Goal: Task Accomplishment & Management: Use online tool/utility

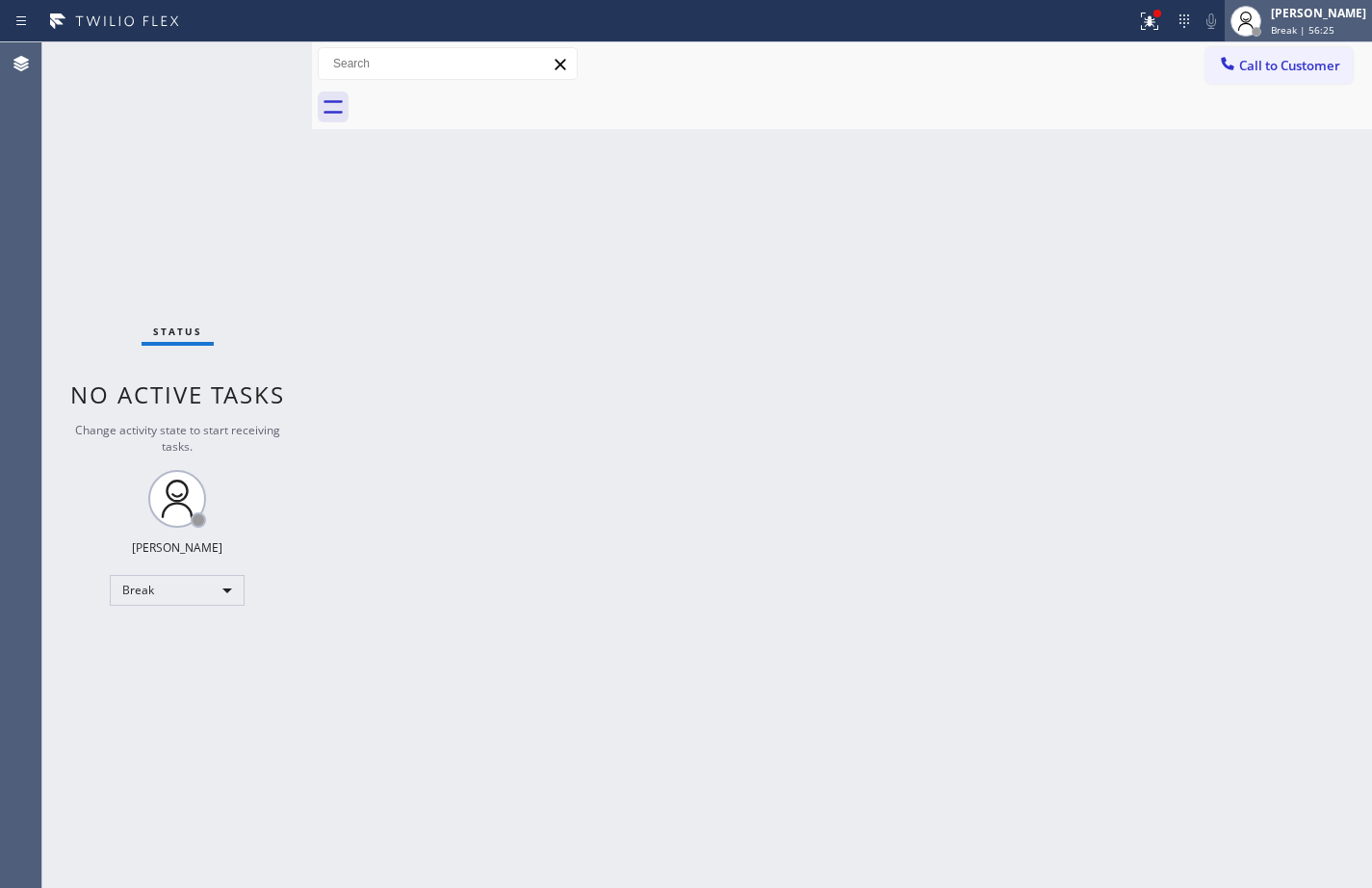
click at [1329, 21] on div "[PERSON_NAME] Break | 56:25" at bounding box center [1319, 21] width 105 height 34
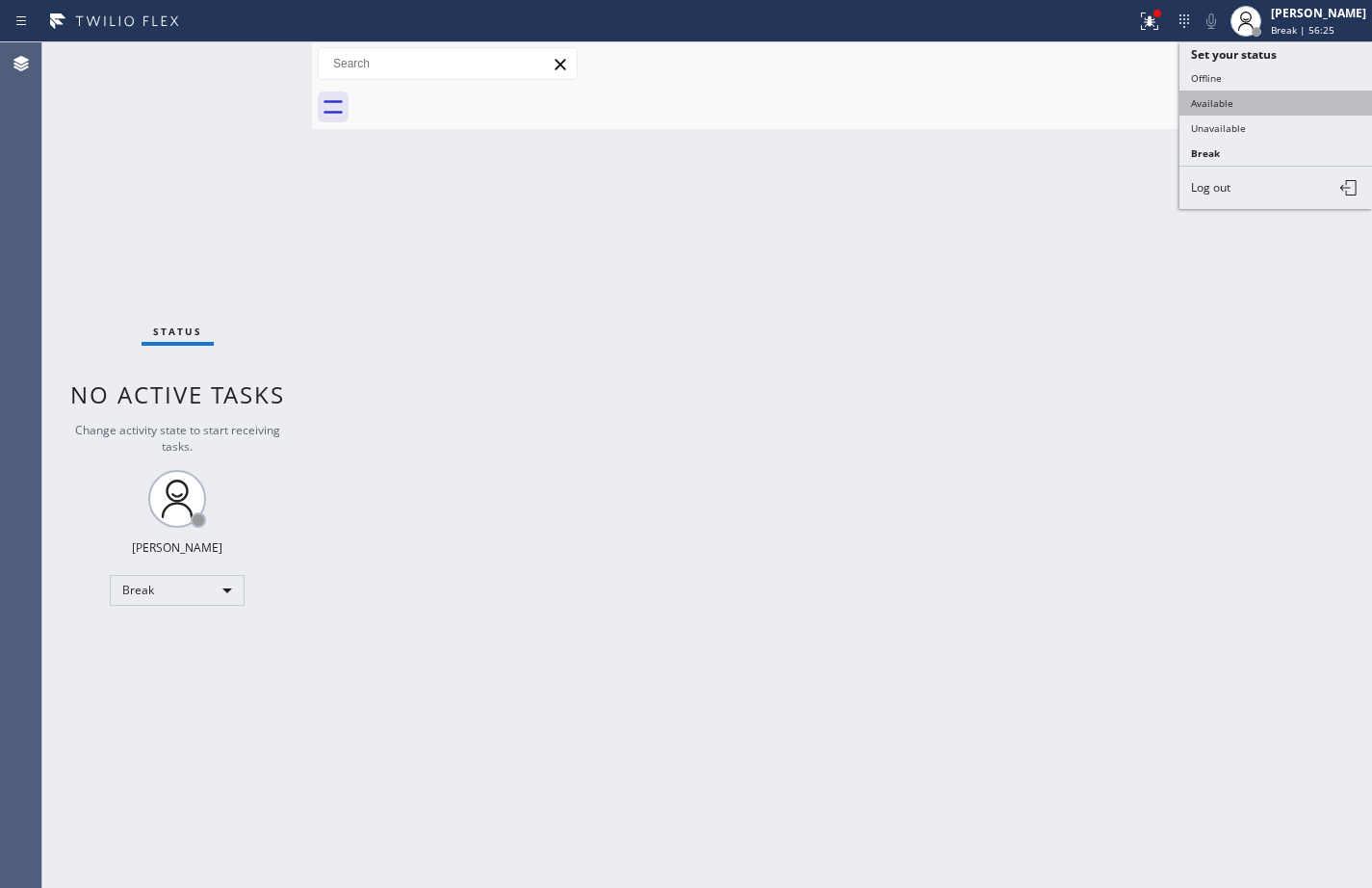
click at [1303, 102] on button "Available" at bounding box center [1276, 103] width 193 height 25
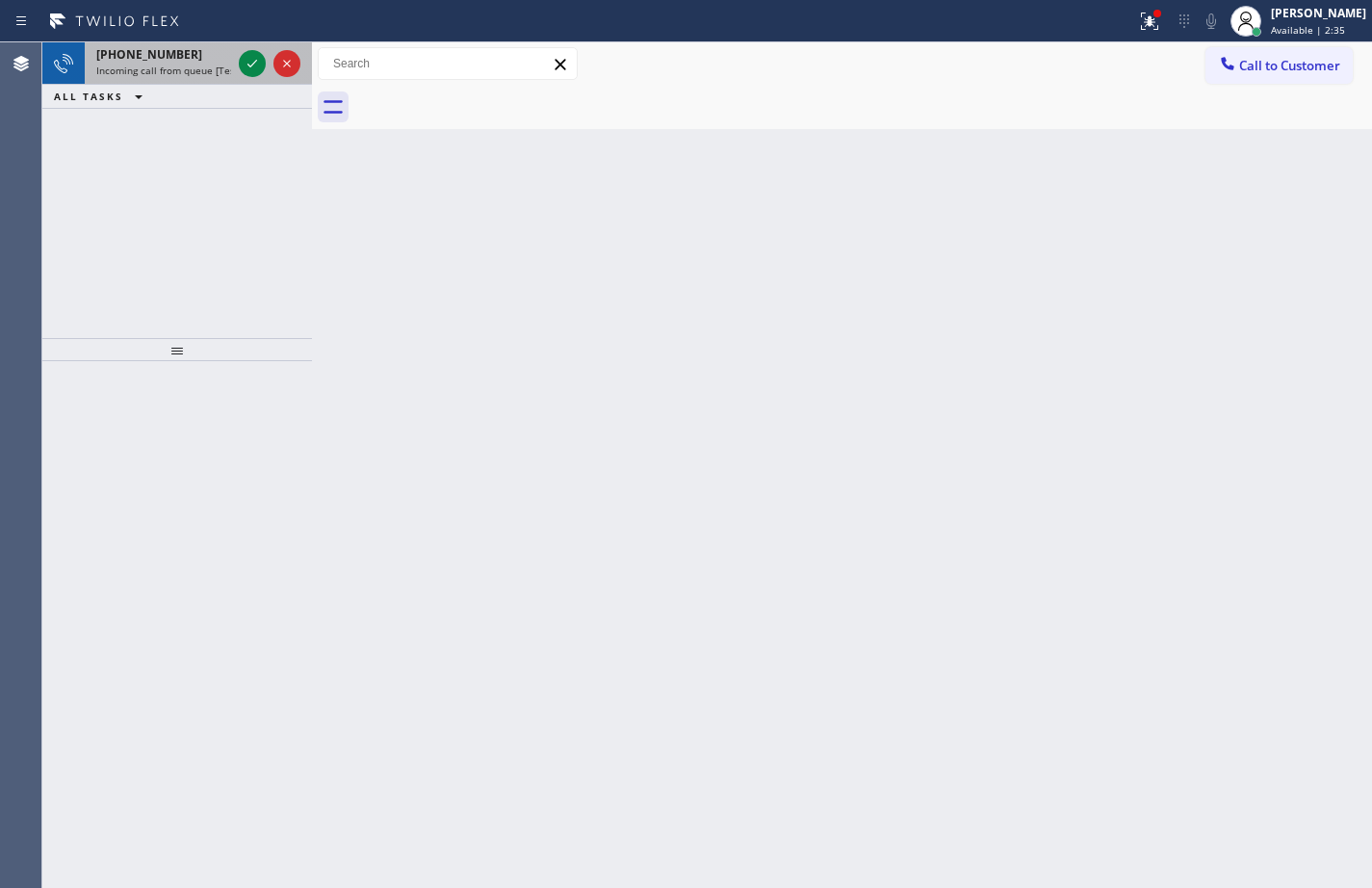
click at [207, 67] on span "Incoming call from queue [Test] All" at bounding box center [176, 70] width 160 height 13
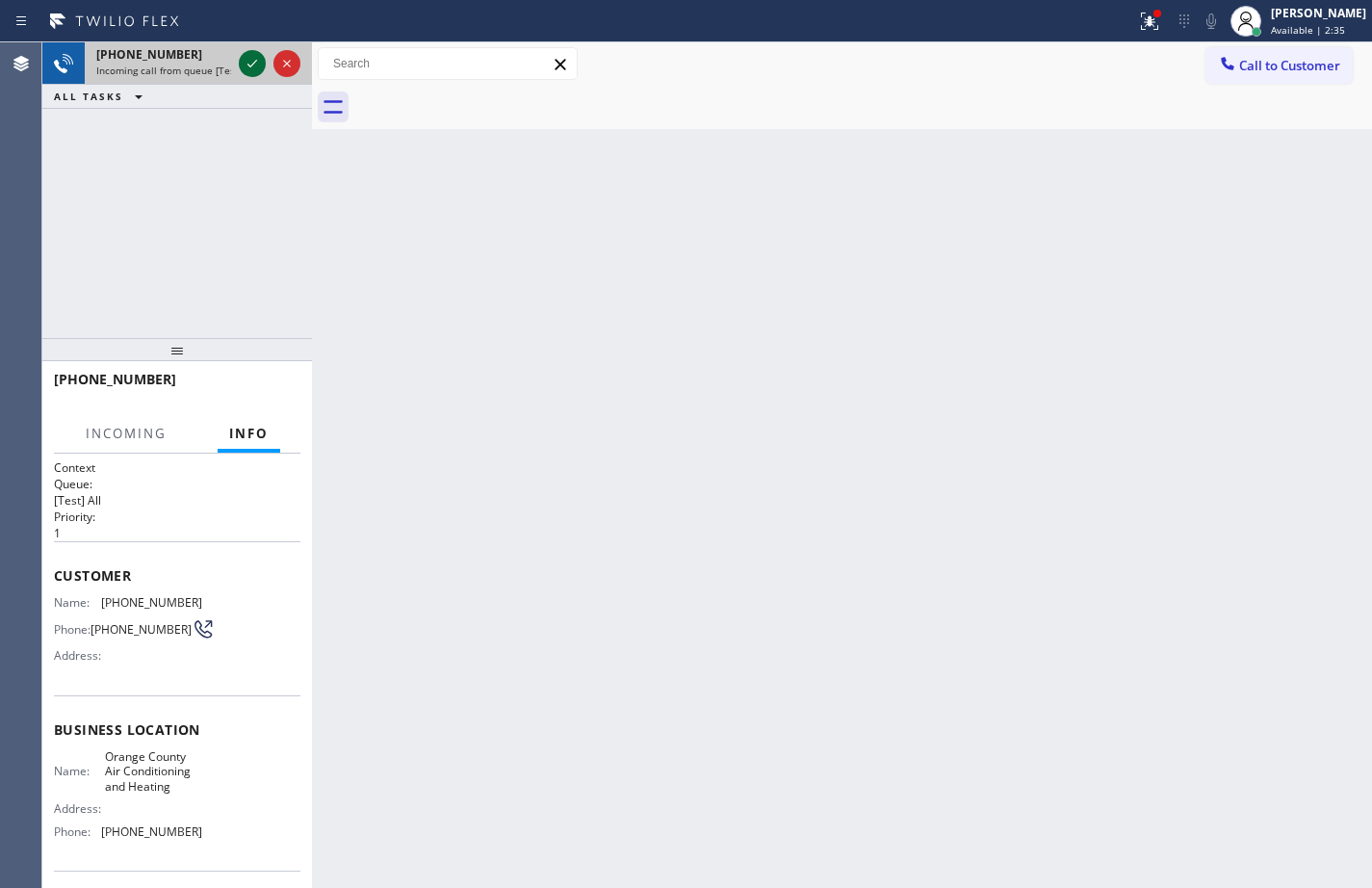
click at [247, 64] on icon at bounding box center [252, 63] width 23 height 23
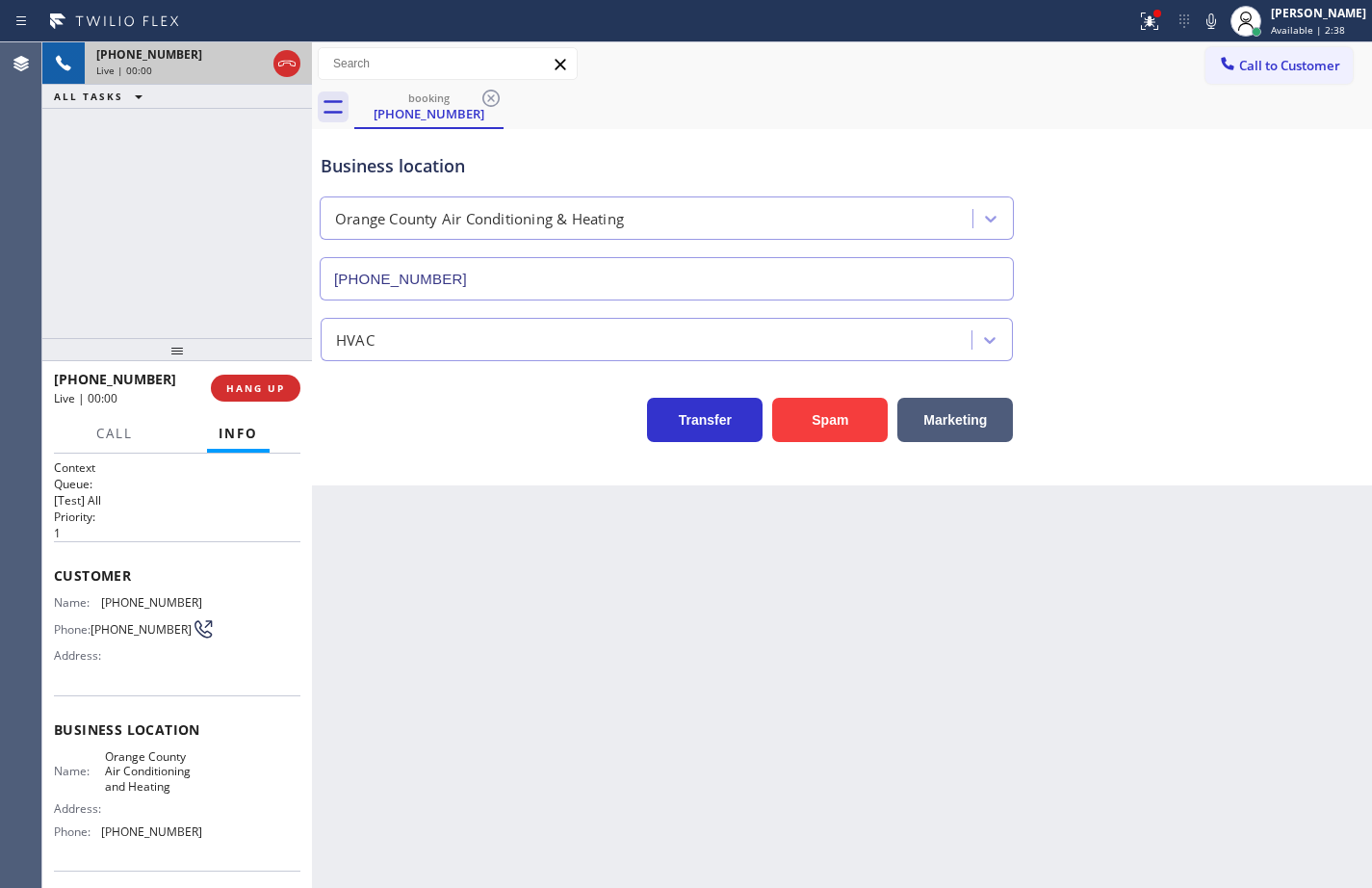
type input "[PHONE_NUMBER]"
click at [1200, 19] on icon at bounding box center [1211, 21] width 23 height 23
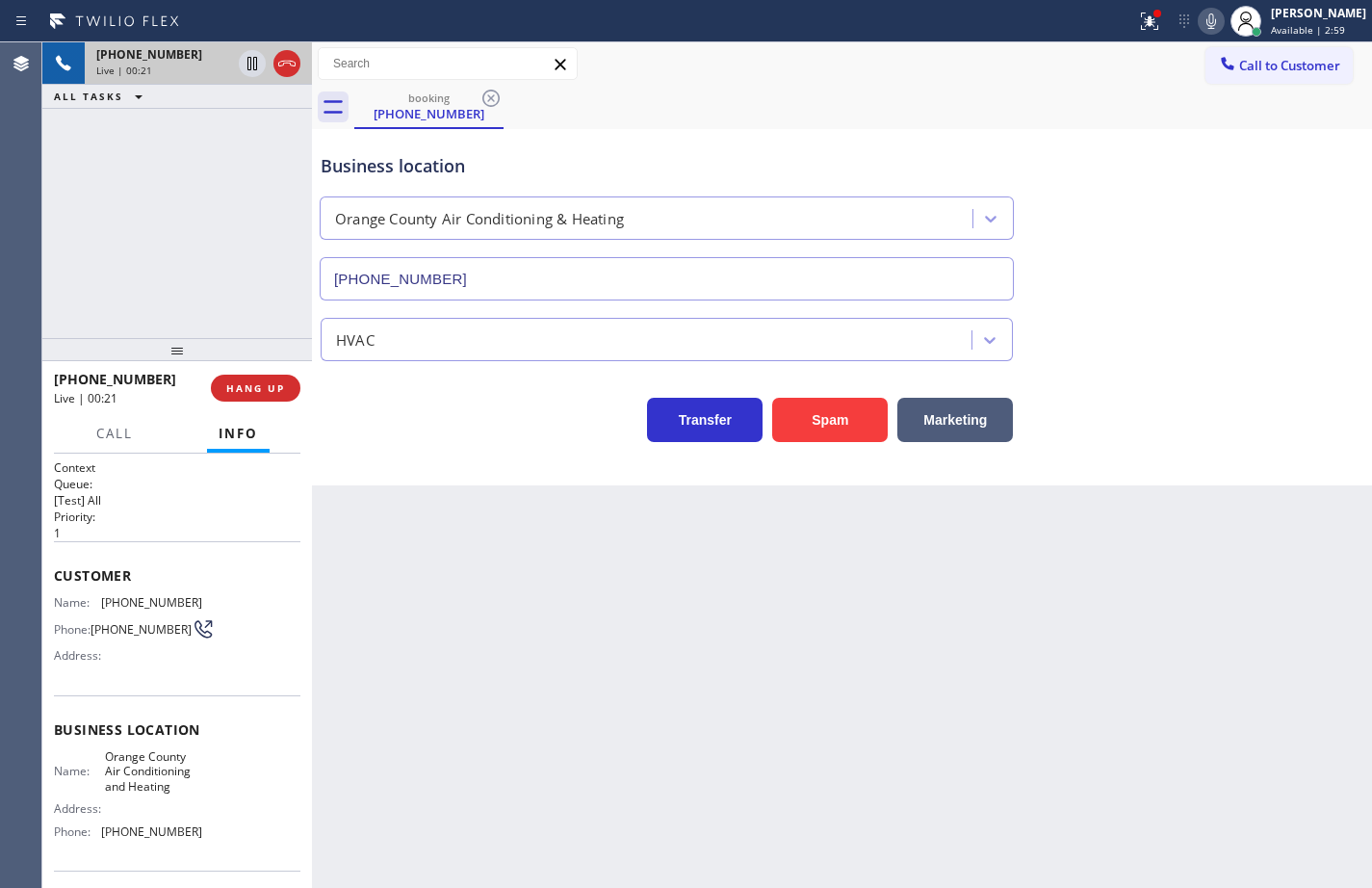
click at [1200, 12] on icon at bounding box center [1211, 21] width 23 height 23
click at [1200, 17] on icon at bounding box center [1211, 21] width 23 height 23
click at [289, 393] on button "HANG UP" at bounding box center [256, 388] width 90 height 27
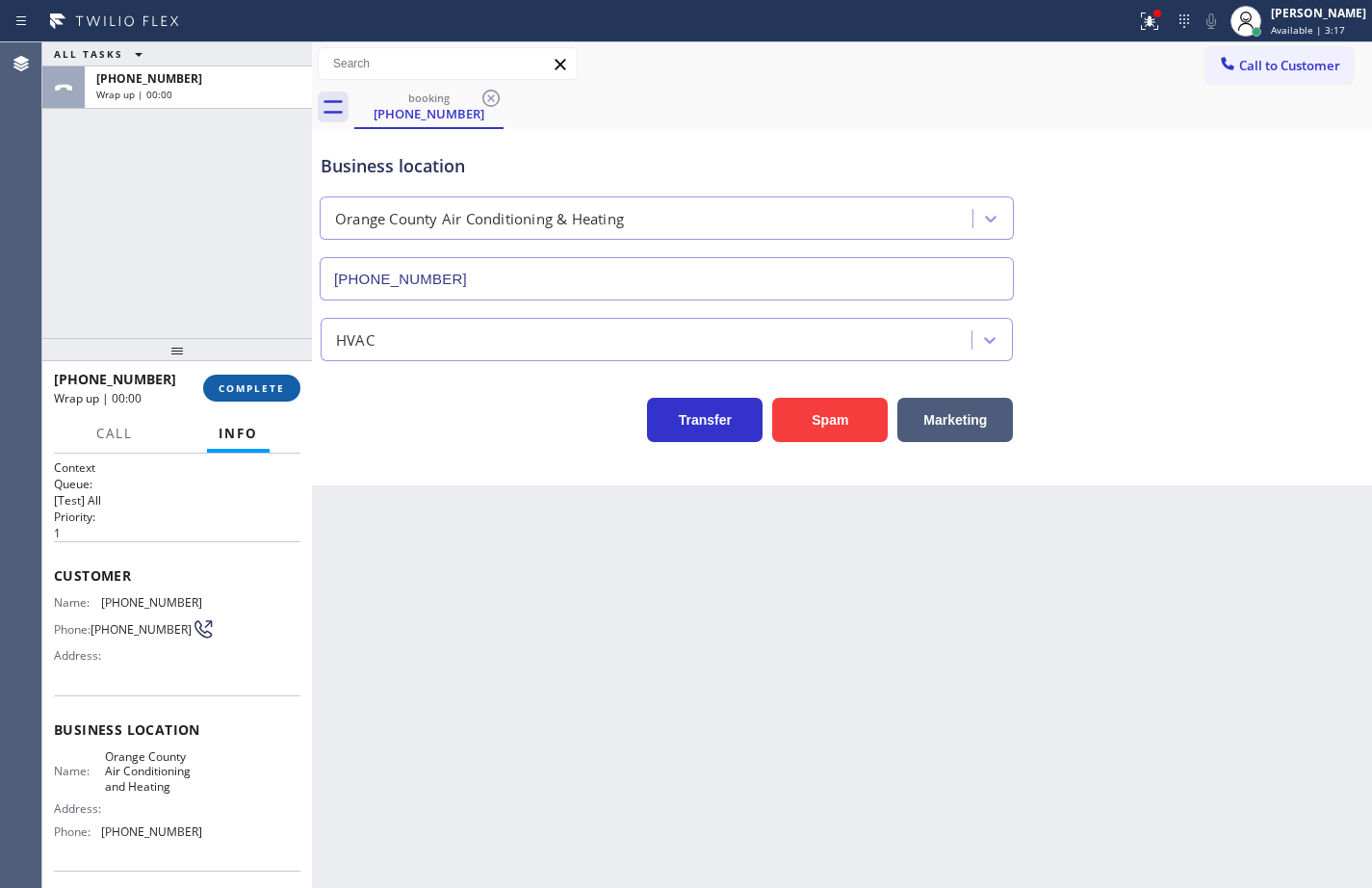
click at [289, 393] on button "COMPLETE" at bounding box center [251, 388] width 97 height 27
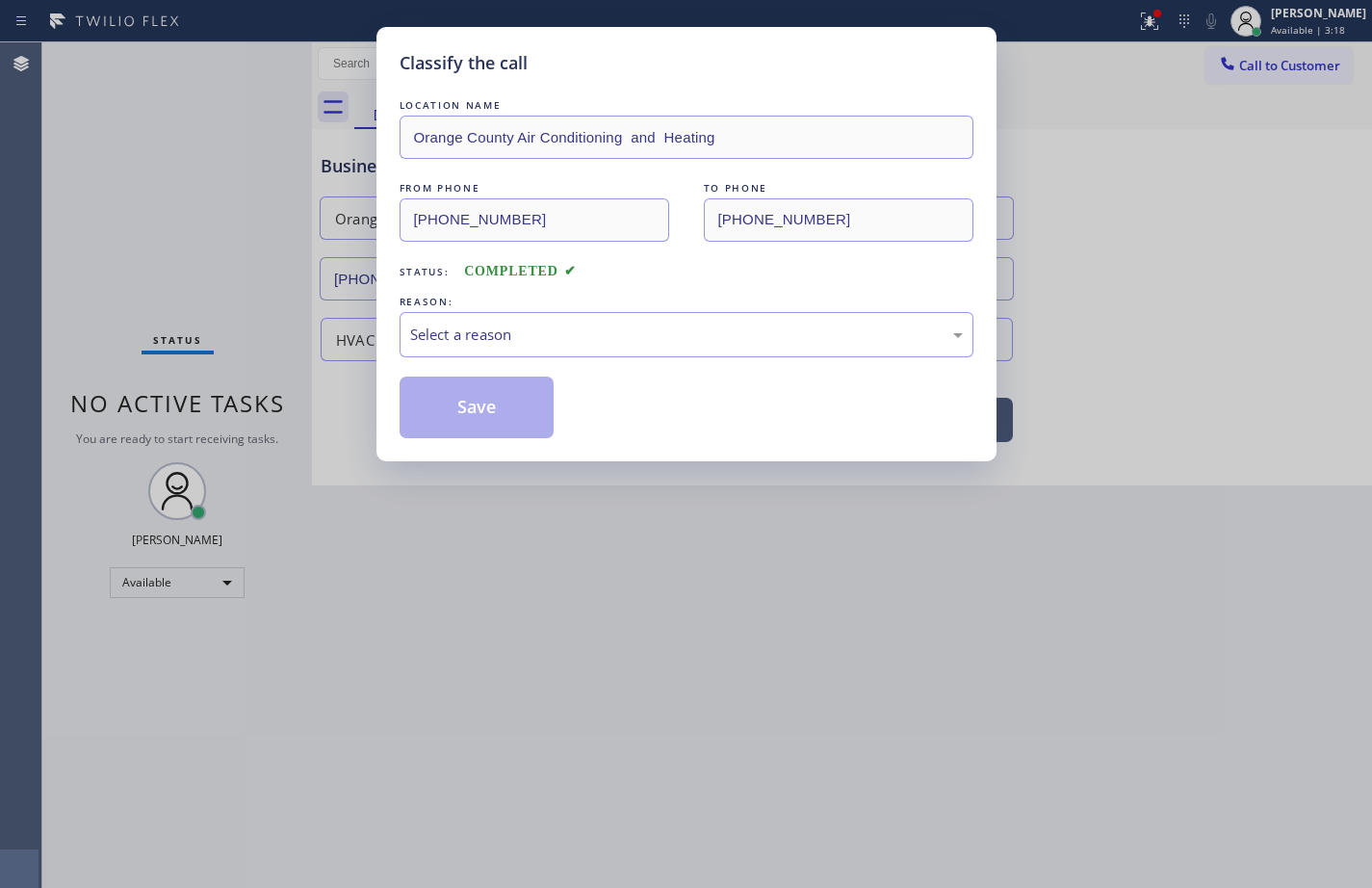
click at [458, 331] on div "Select a reason" at bounding box center [686, 335] width 553 height 22
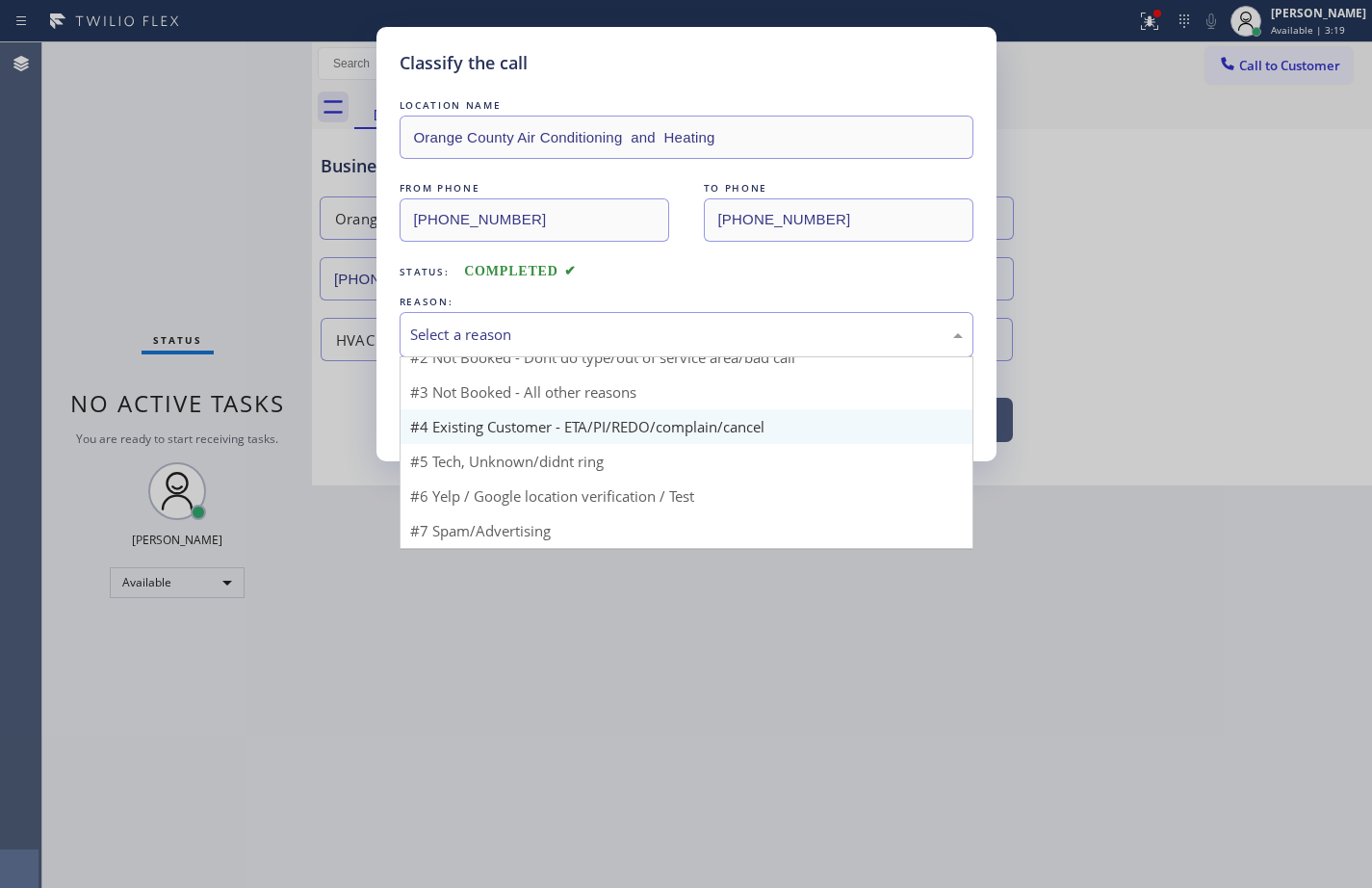
scroll to position [17, 0]
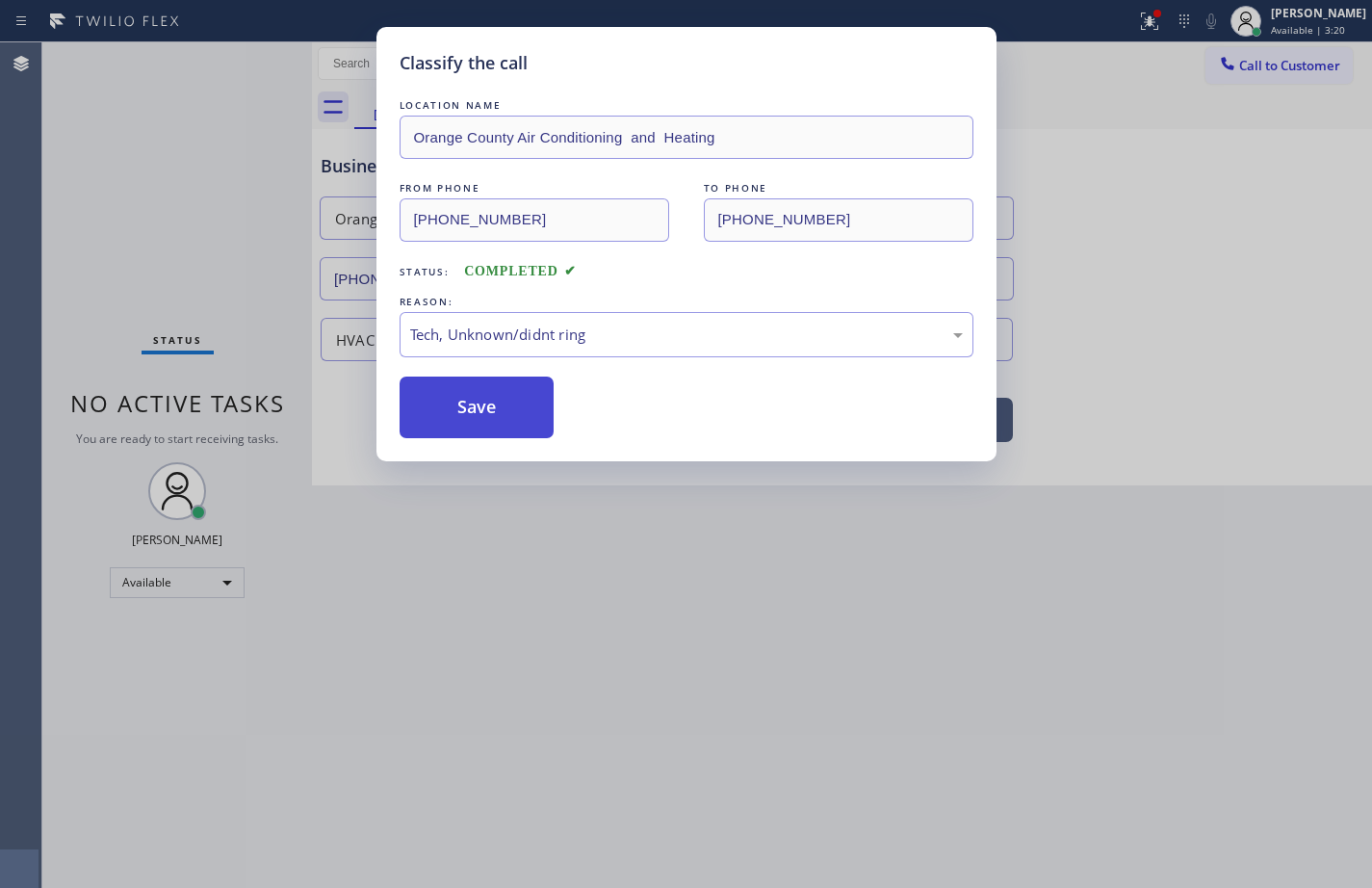
click at [514, 387] on button "Save" at bounding box center [477, 408] width 155 height 62
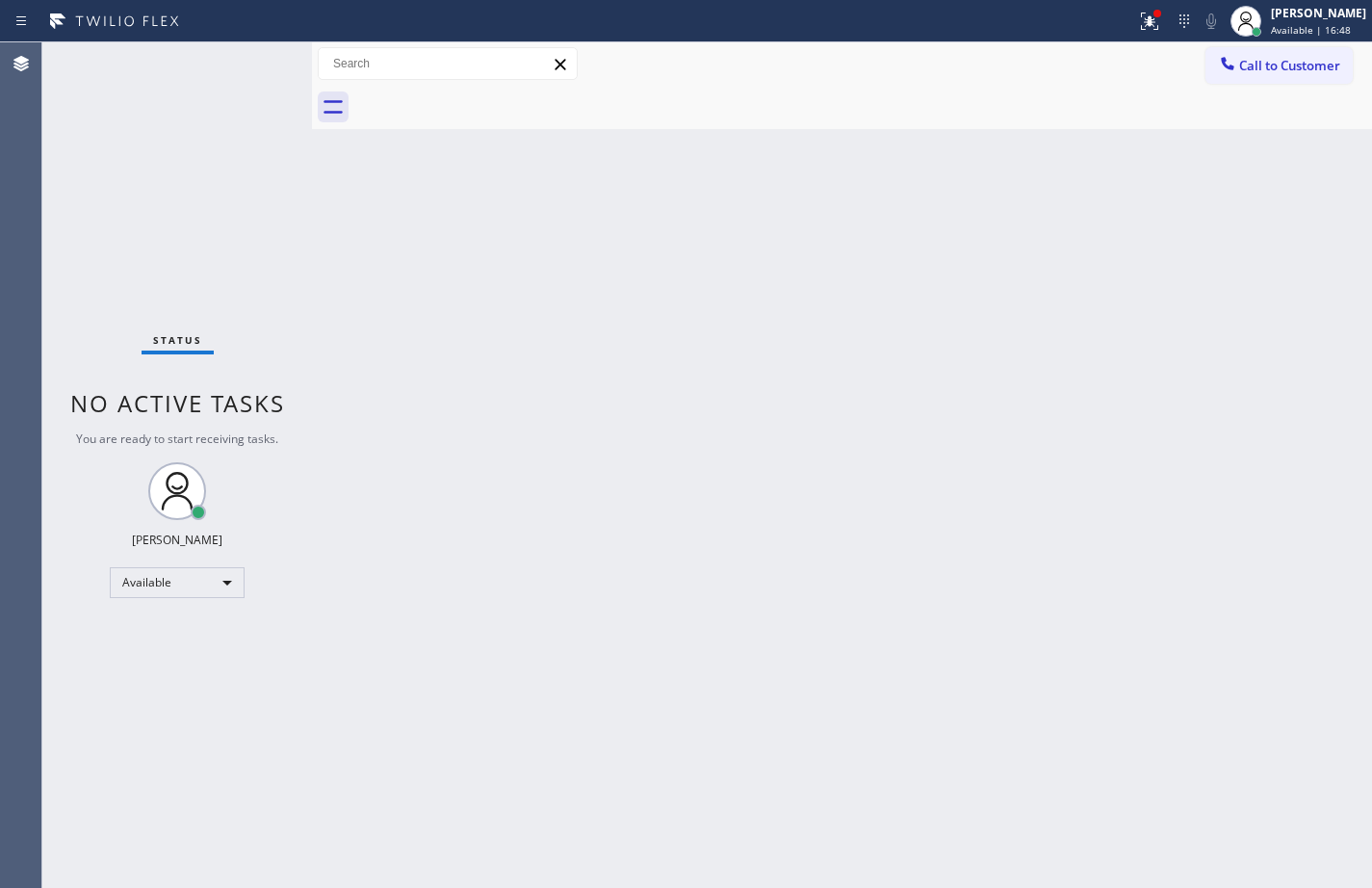
click at [1305, 560] on div "Back to Dashboard Change Sender ID Customers Technicians Select a contact Outbo…" at bounding box center [841, 464] width 1060 height 845
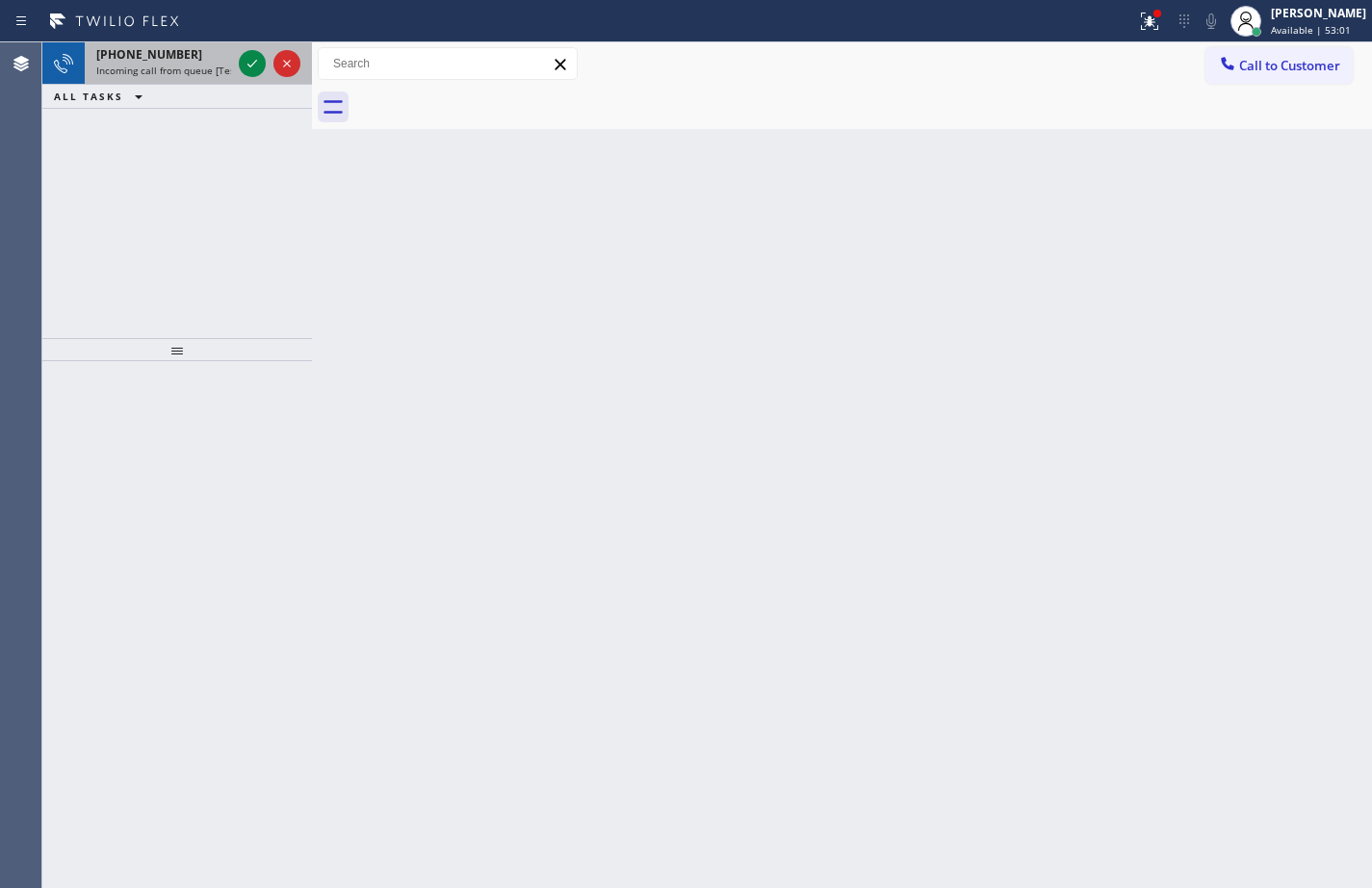
click at [118, 58] on span "[PHONE_NUMBER]" at bounding box center [149, 54] width 106 height 16
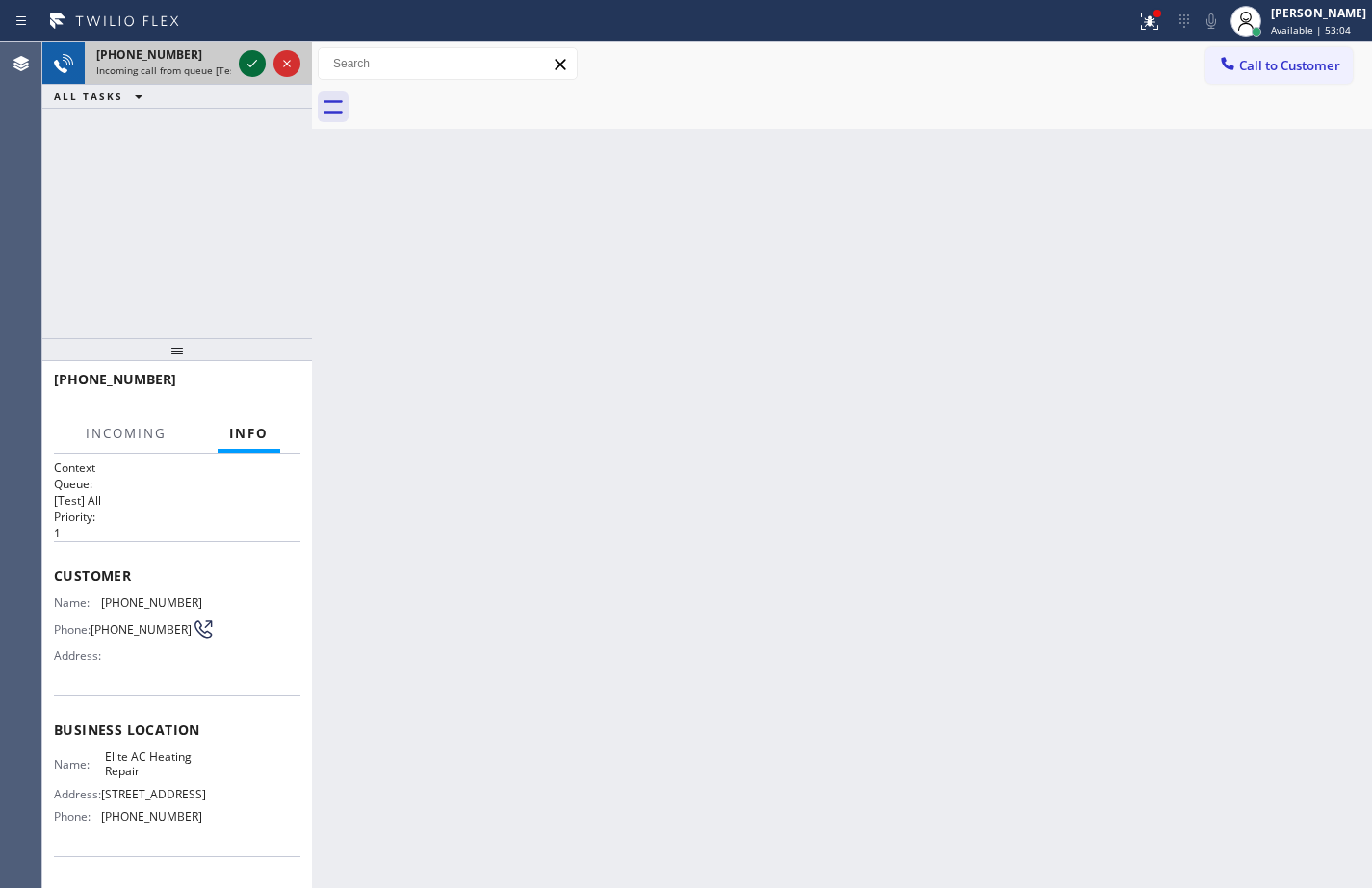
click at [252, 66] on icon at bounding box center [253, 64] width 10 height 8
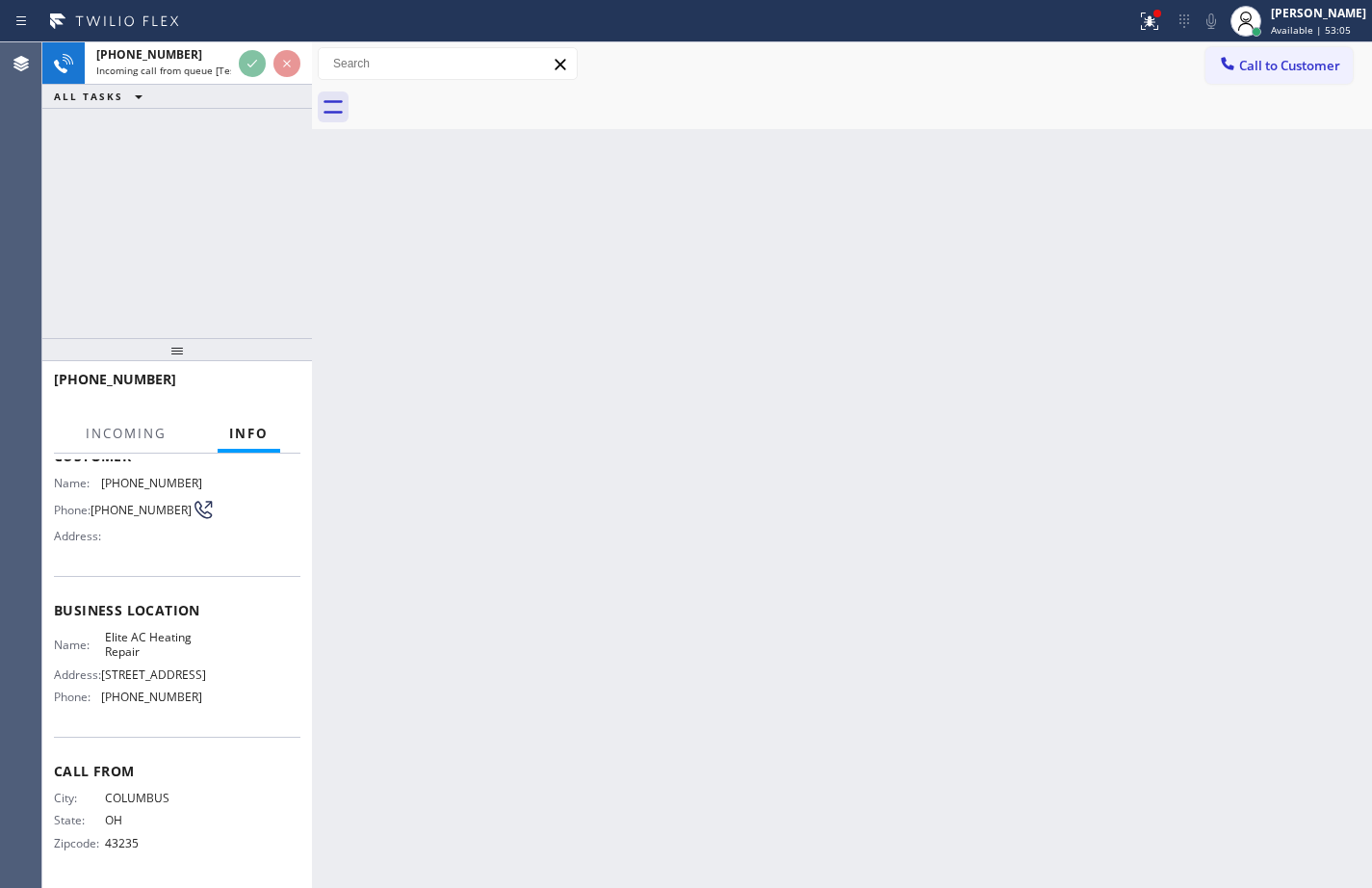
scroll to position [126, 0]
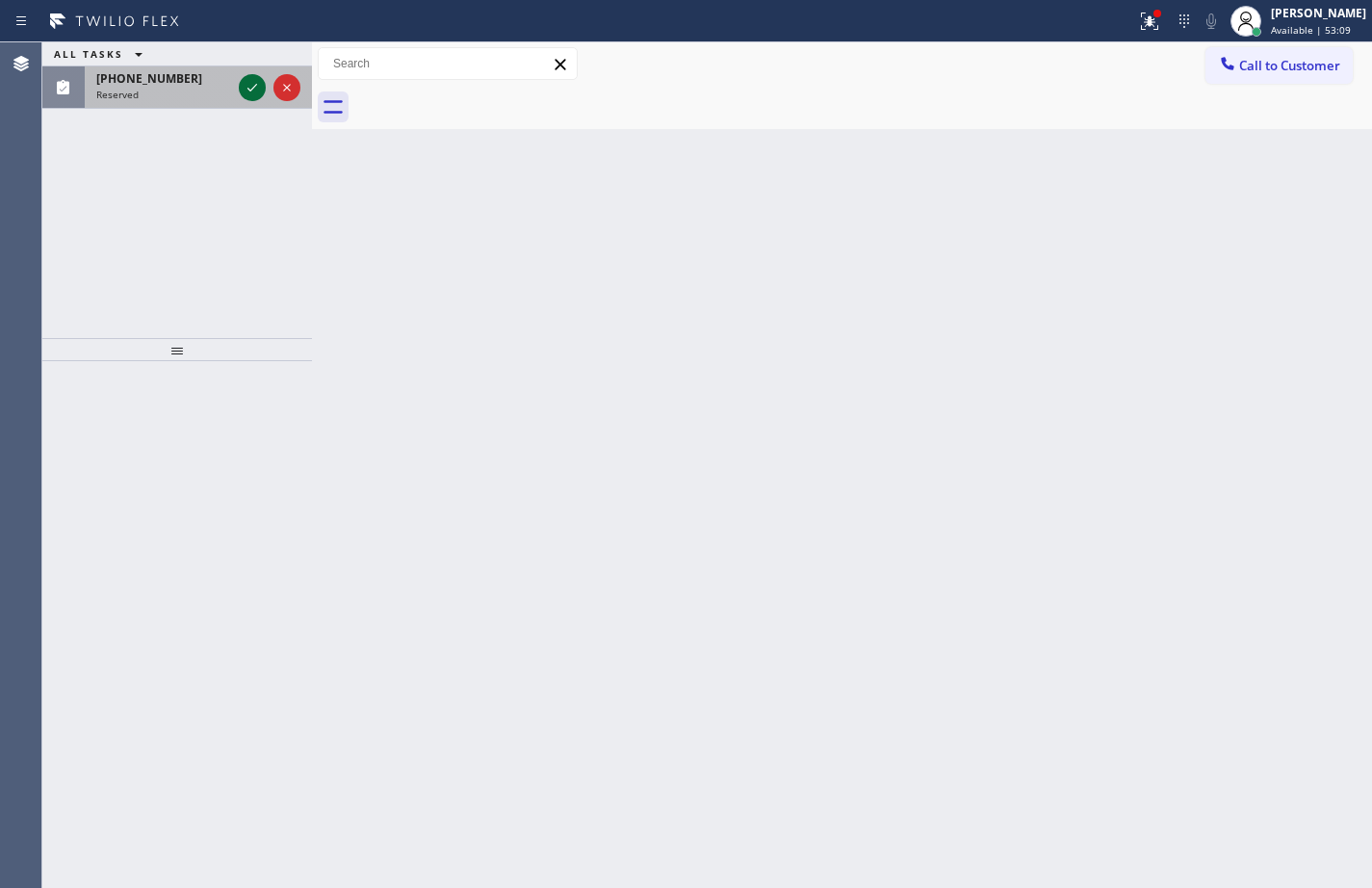
click at [253, 93] on icon at bounding box center [252, 87] width 23 height 23
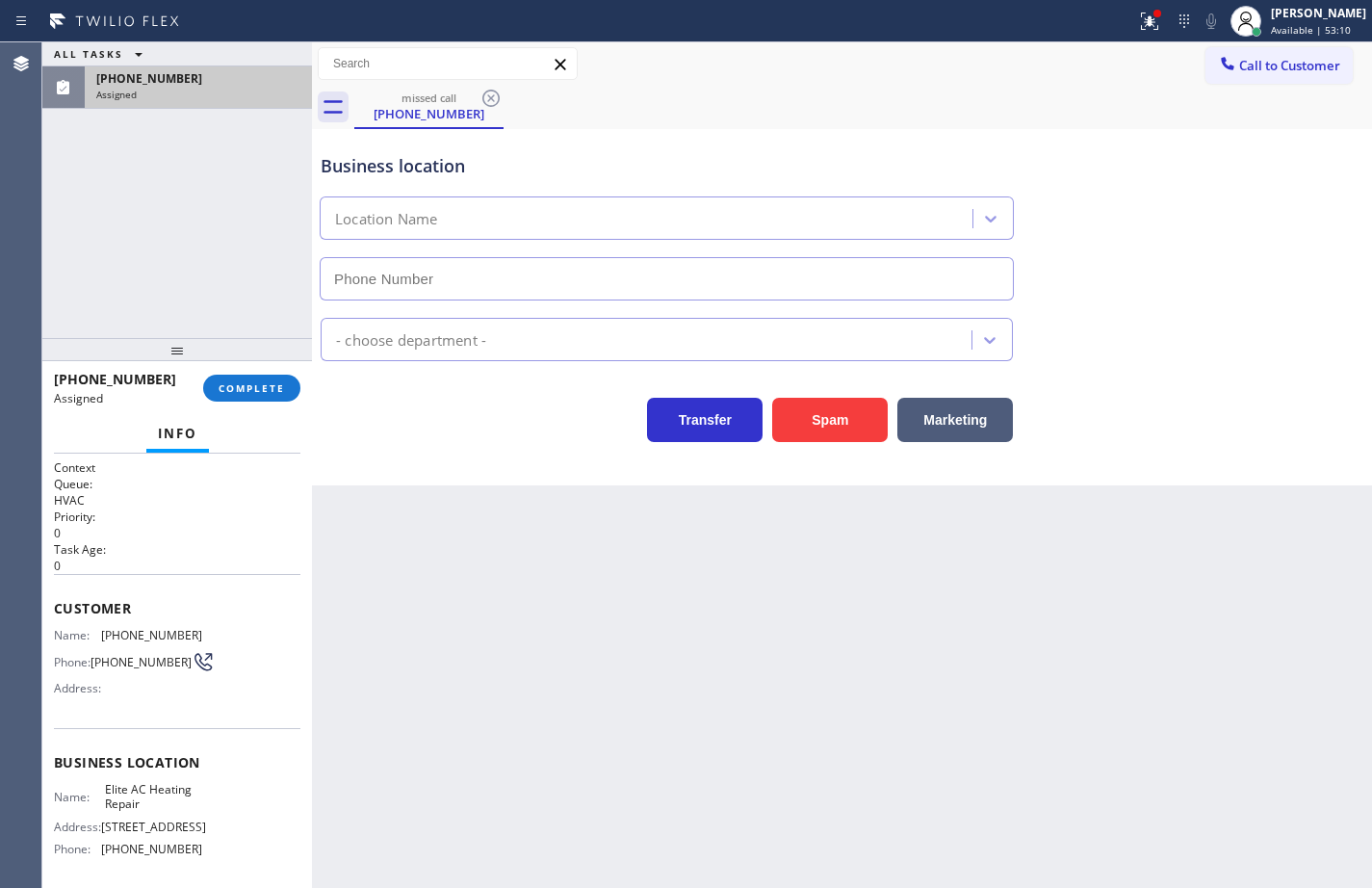
type input "[PHONE_NUMBER]"
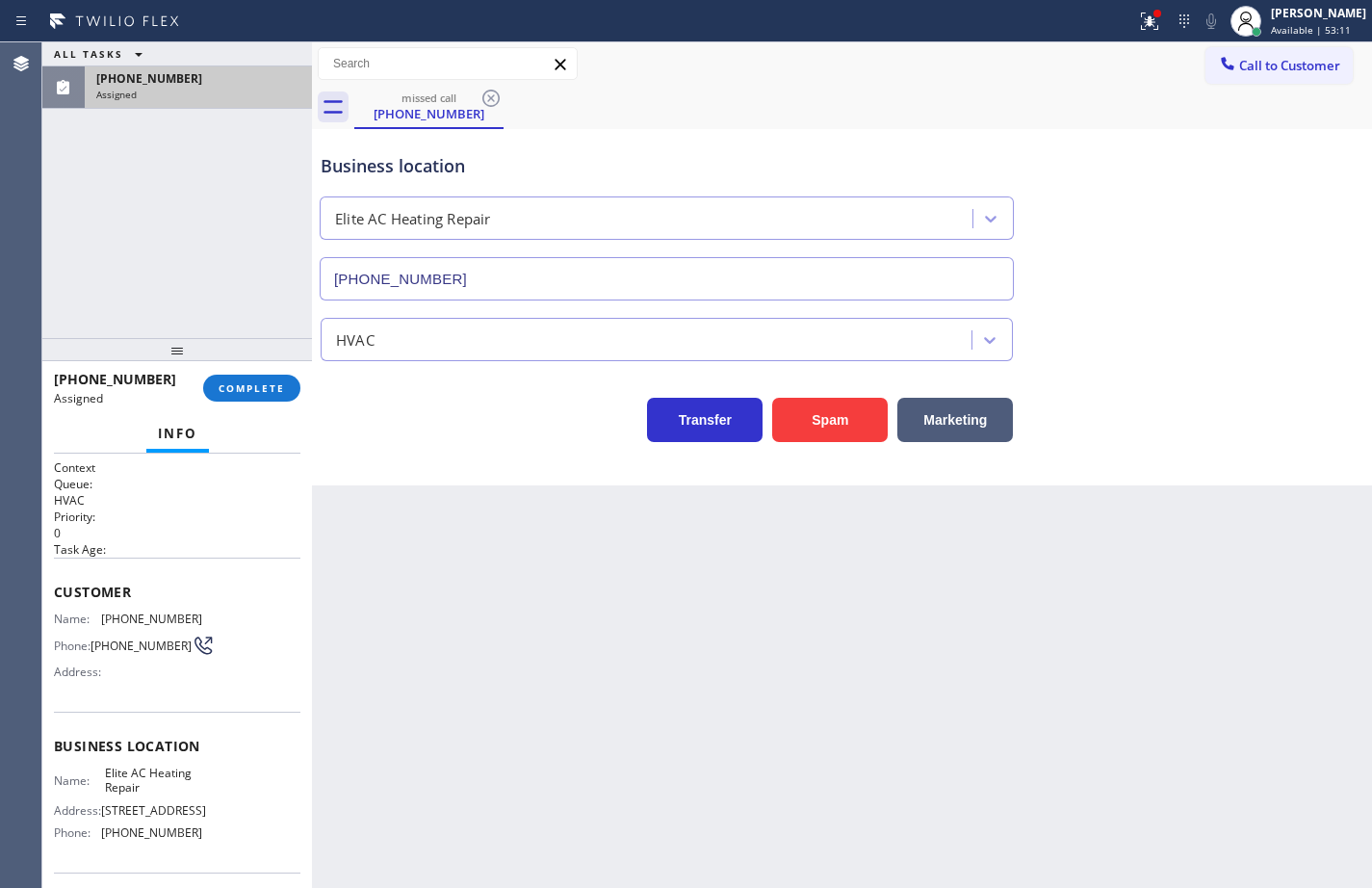
scroll to position [96, 0]
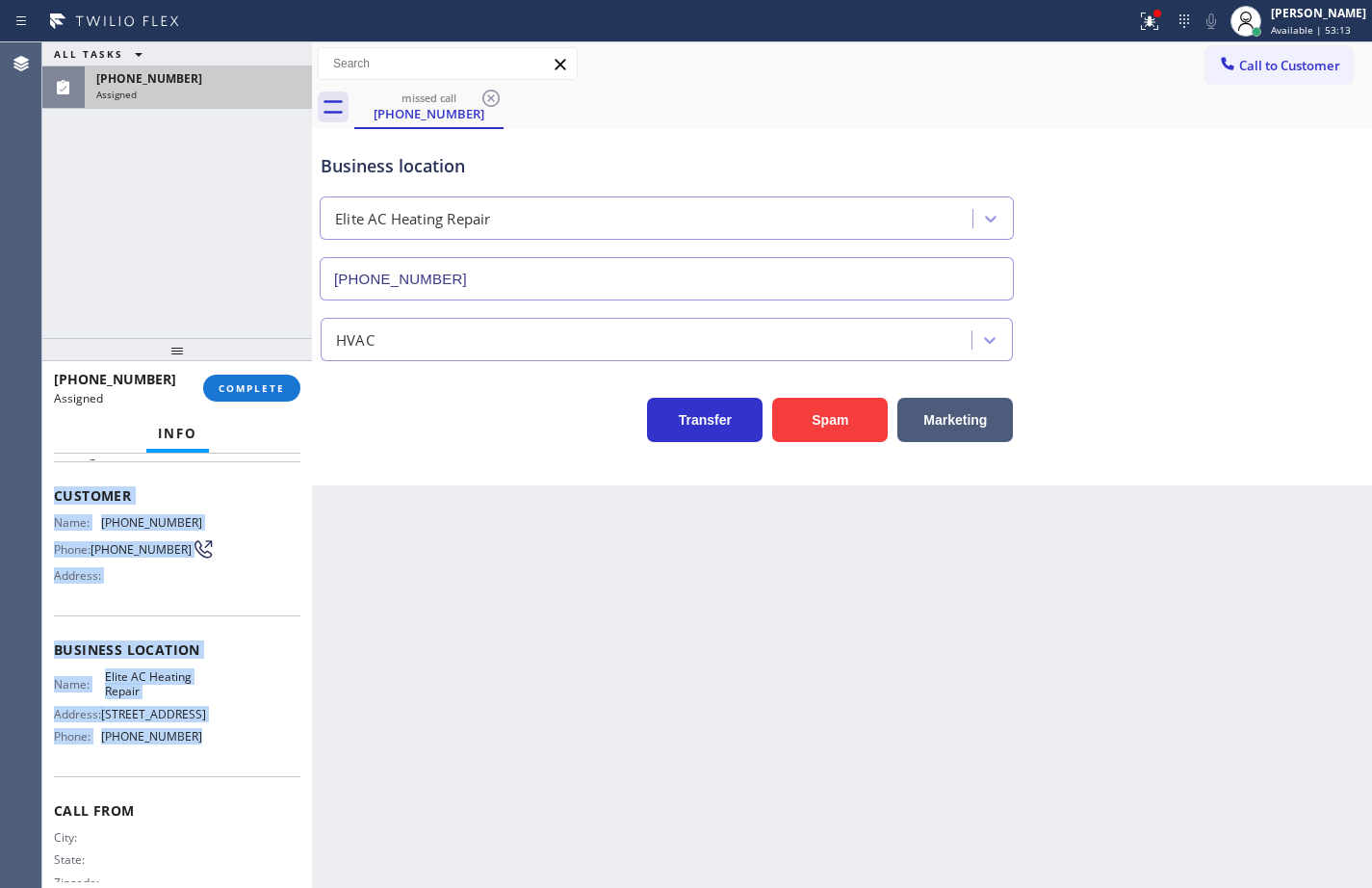
drag, startPoint x: 193, startPoint y: 733, endPoint x: 51, endPoint y: 490, distance: 281.4
click at [51, 490] on div "Context Queue: HVAC Priority: 0 Task Age: Customer Name: [PHONE_NUMBER] Phone: …" at bounding box center [177, 670] width 270 height 435
copy div "Customer Name: [PHONE_NUMBER] Phone: [PHONE_NUMBER] Address: Business location …"
click at [285, 385] on button "COMPLETE" at bounding box center [251, 388] width 97 height 27
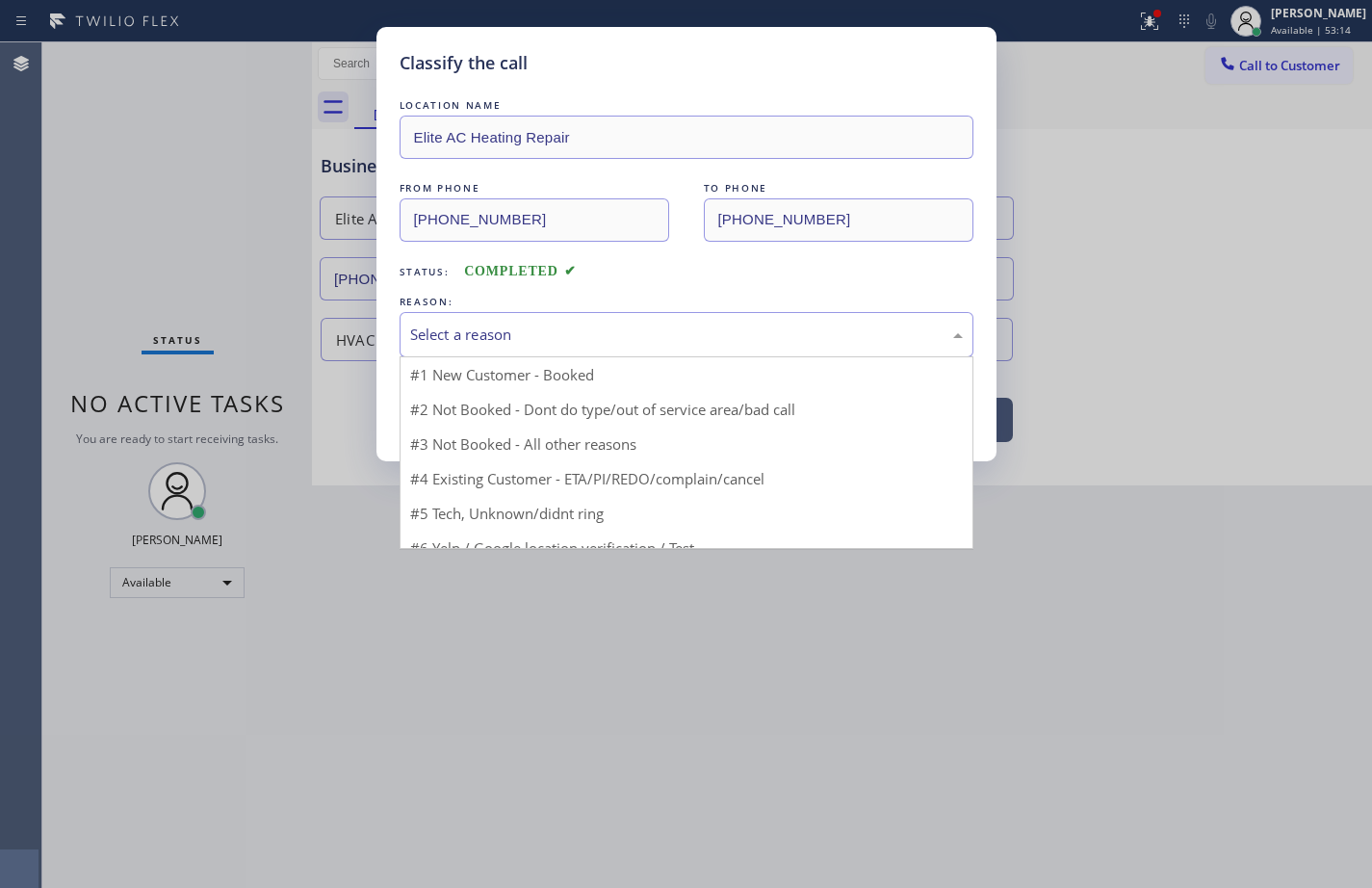
click at [541, 339] on div "Select a reason" at bounding box center [686, 335] width 553 height 22
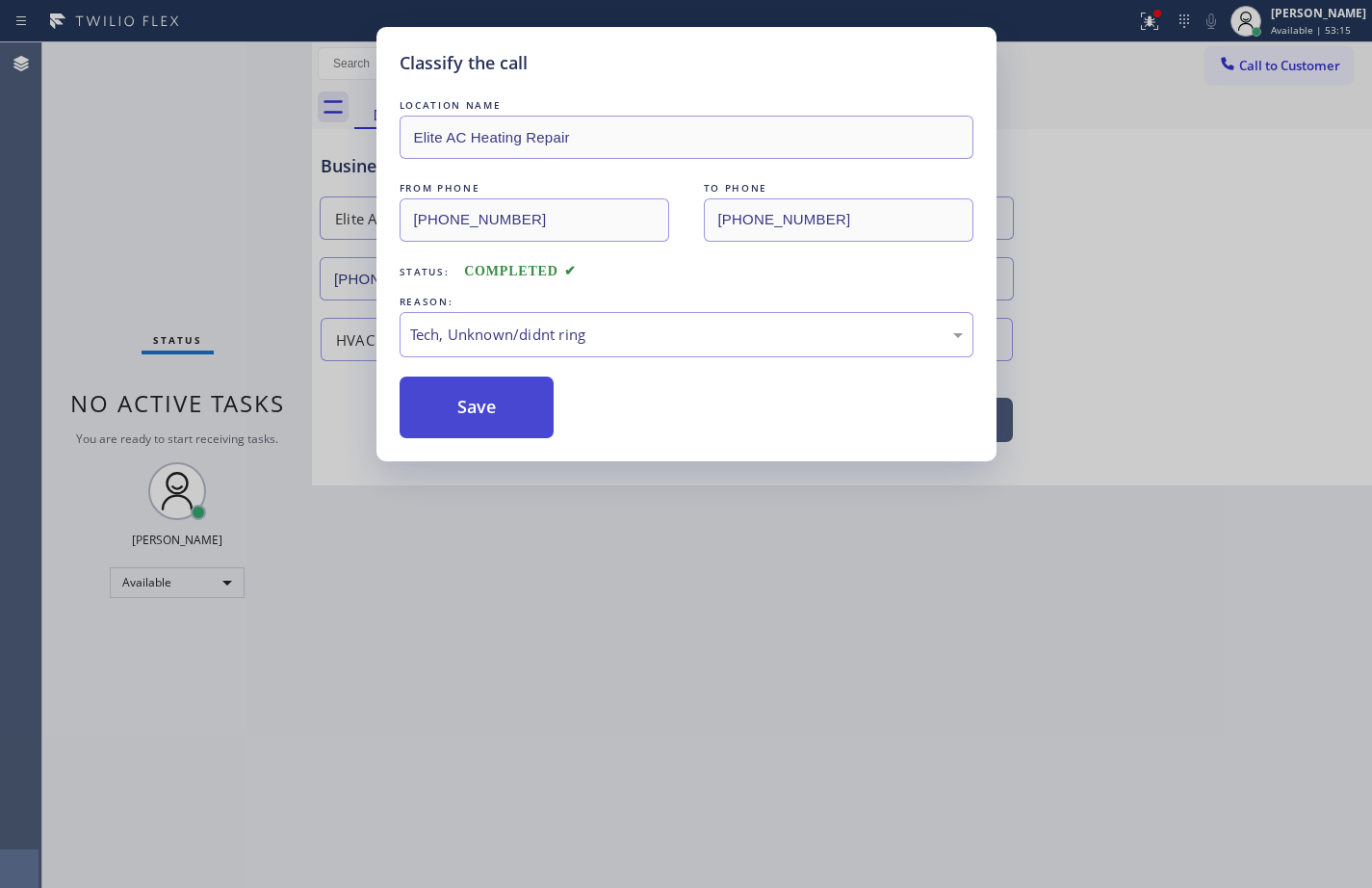
click at [513, 406] on button "Save" at bounding box center [477, 408] width 155 height 62
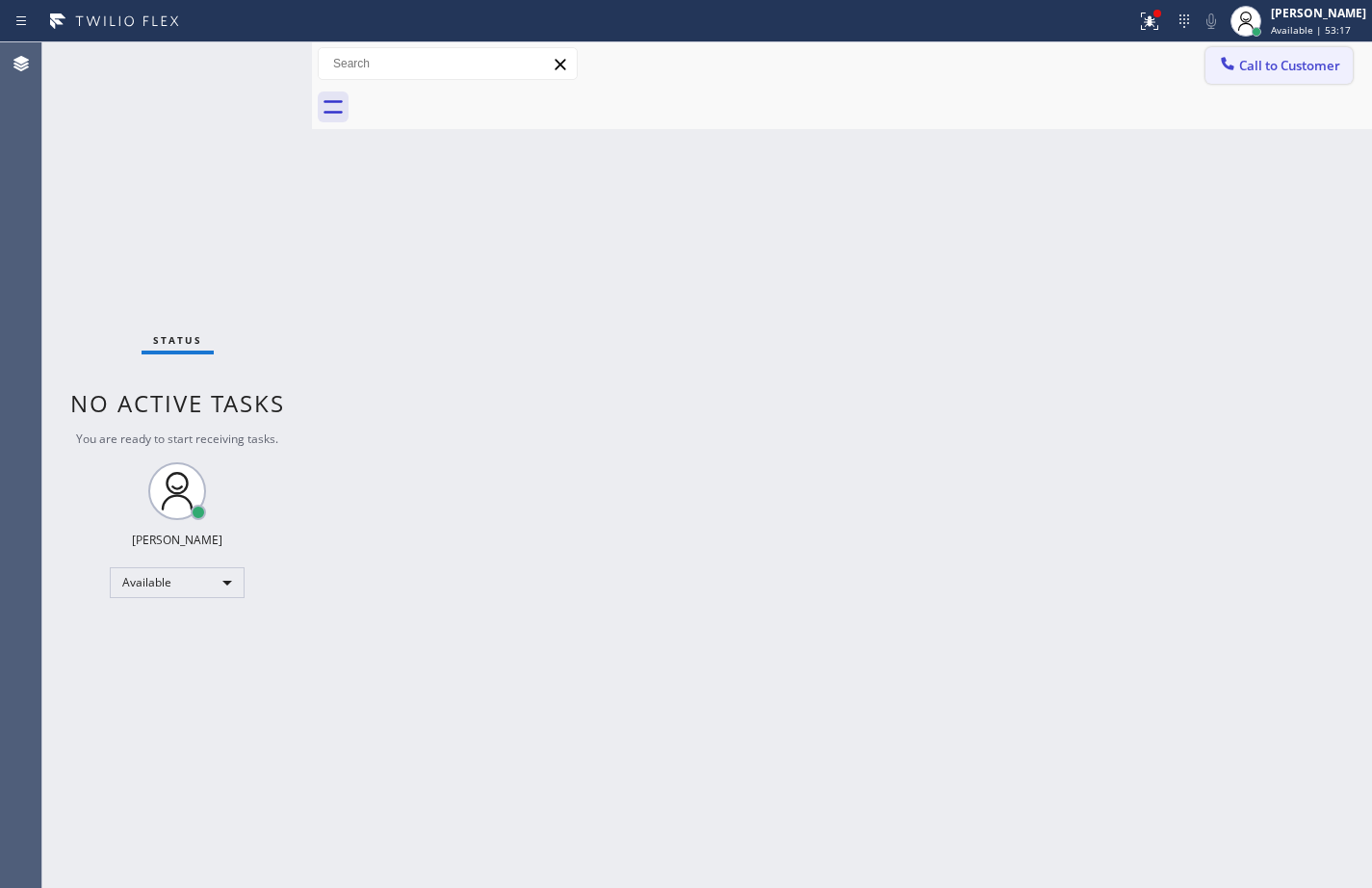
click at [1227, 60] on icon at bounding box center [1227, 63] width 19 height 19
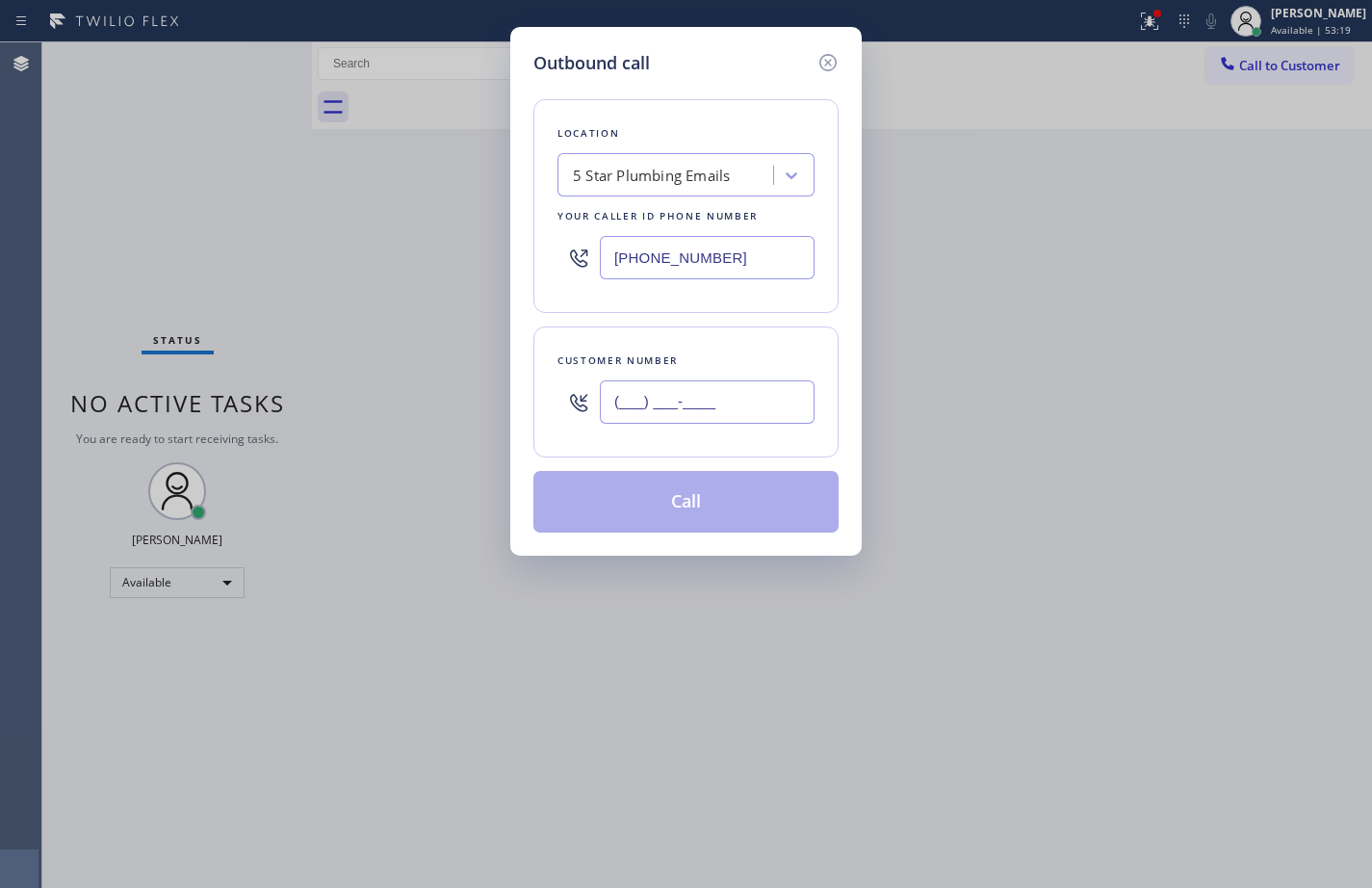
drag, startPoint x: 727, startPoint y: 402, endPoint x: 754, endPoint y: 401, distance: 27.0
click at [726, 401] on input "(___) ___-____" at bounding box center [706, 402] width 215 height 43
paste input "614) 371-8696"
type input "[PHONE_NUMBER]"
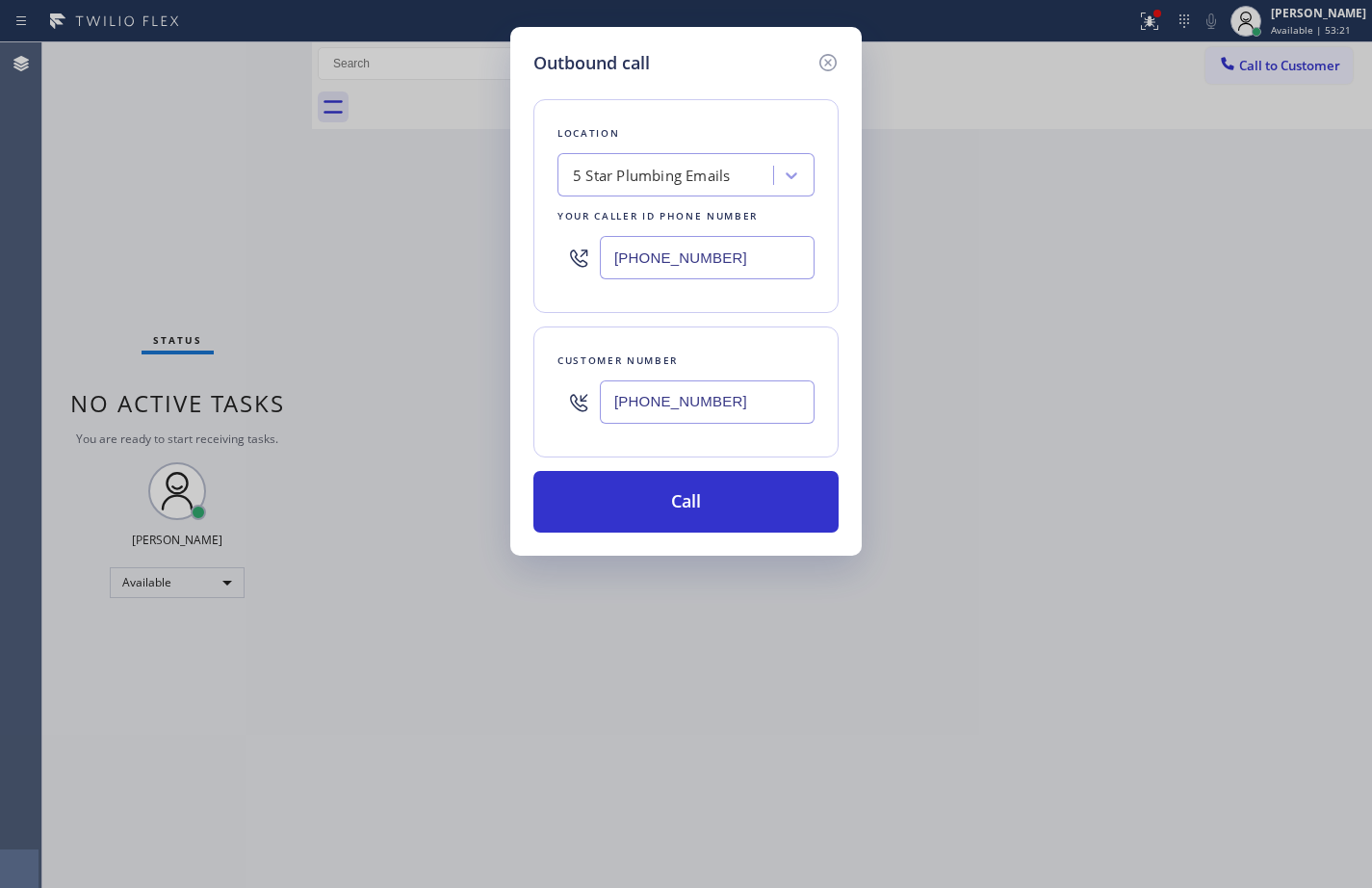
click at [795, 267] on input "[PHONE_NUMBER]" at bounding box center [706, 257] width 215 height 43
paste input "305) 239-8487"
type input "[PHONE_NUMBER]"
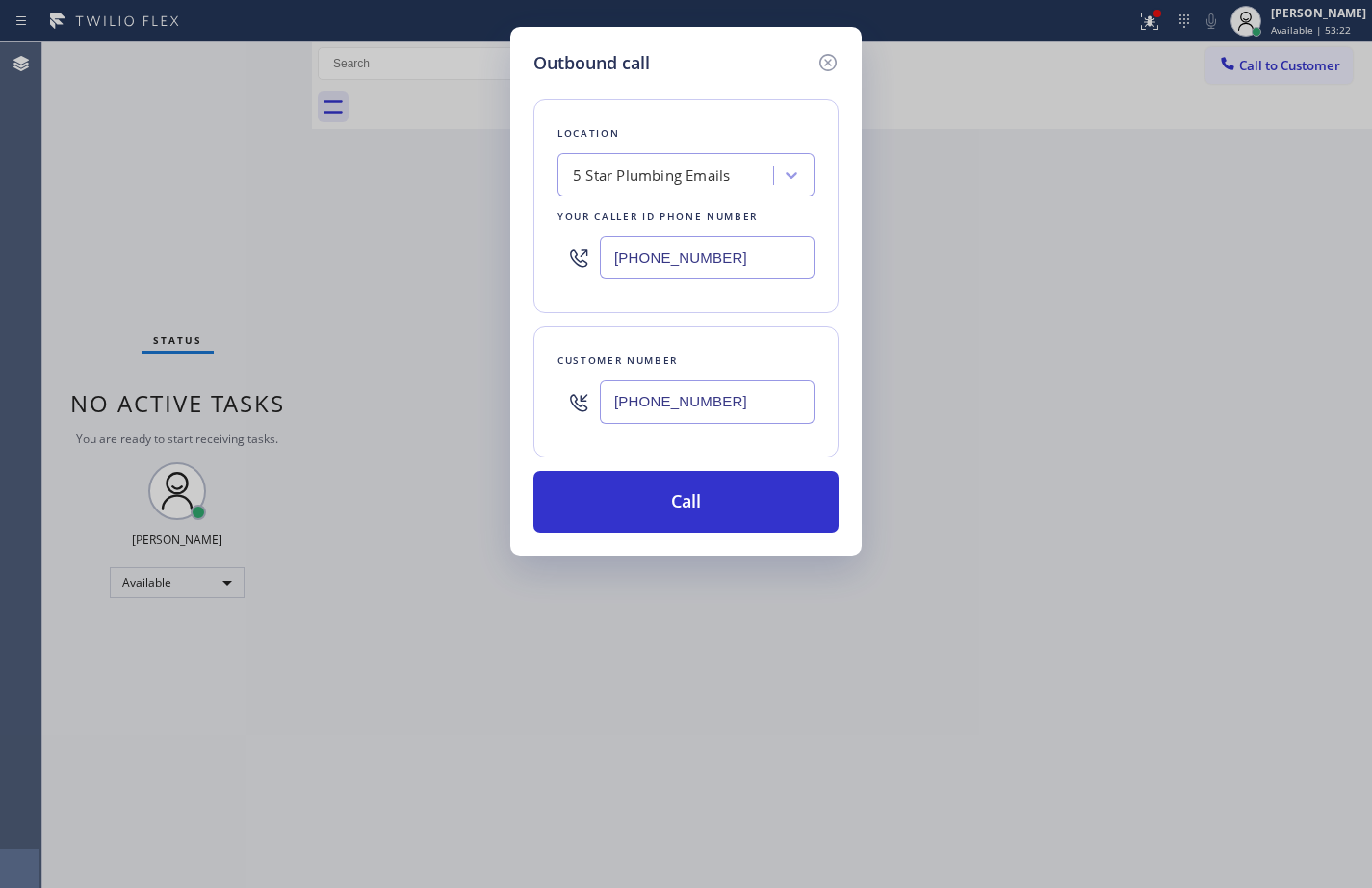
click at [794, 315] on div "Location 5 Star Plumbing Emails Your caller id phone number [PHONE_NUMBER] Cust…" at bounding box center [686, 304] width 306 height 456
click at [779, 493] on button "Call" at bounding box center [686, 501] width 306 height 62
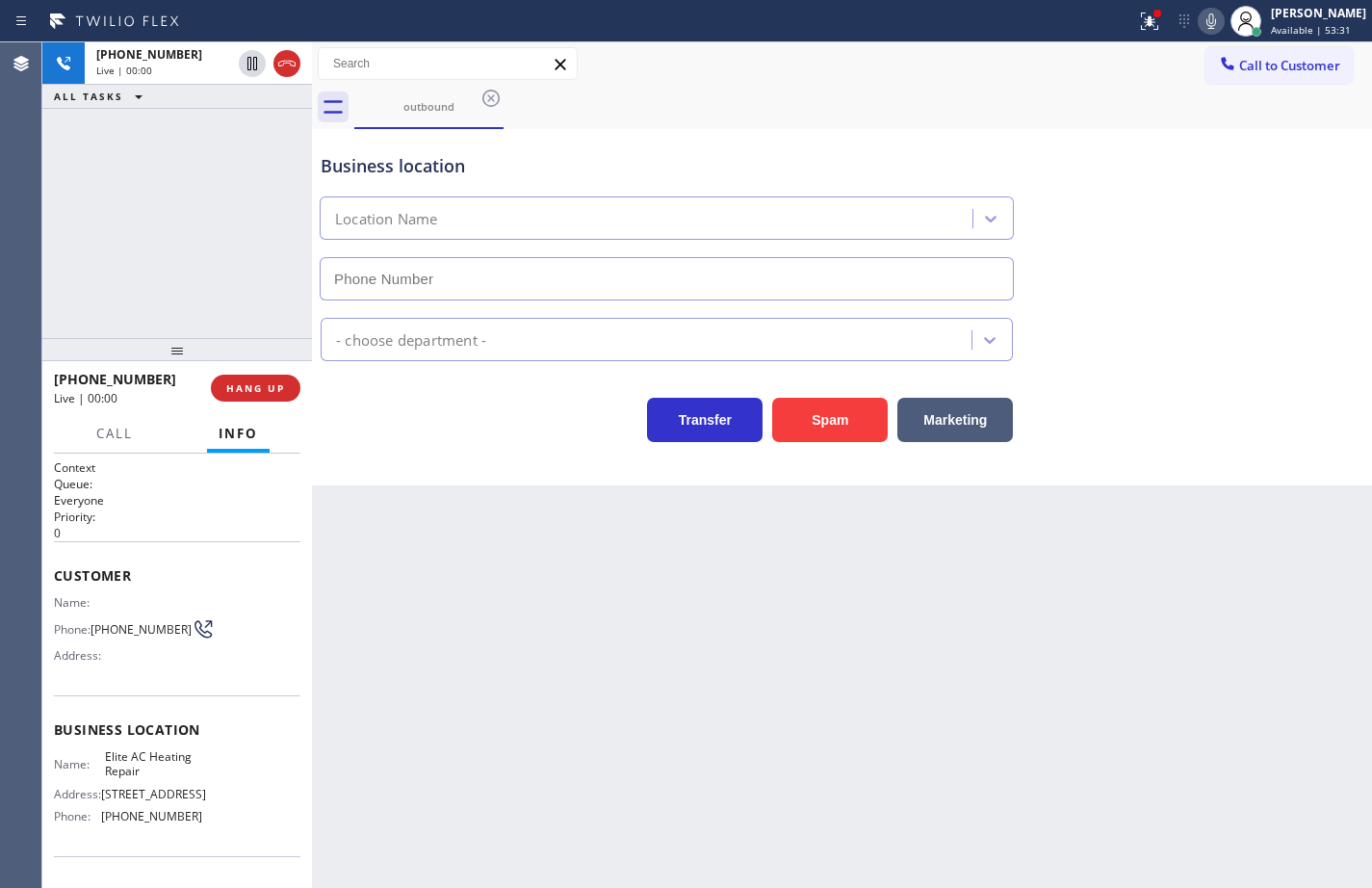
type input "[PHONE_NUMBER]"
click at [1139, 35] on button at bounding box center [1150, 21] width 42 height 42
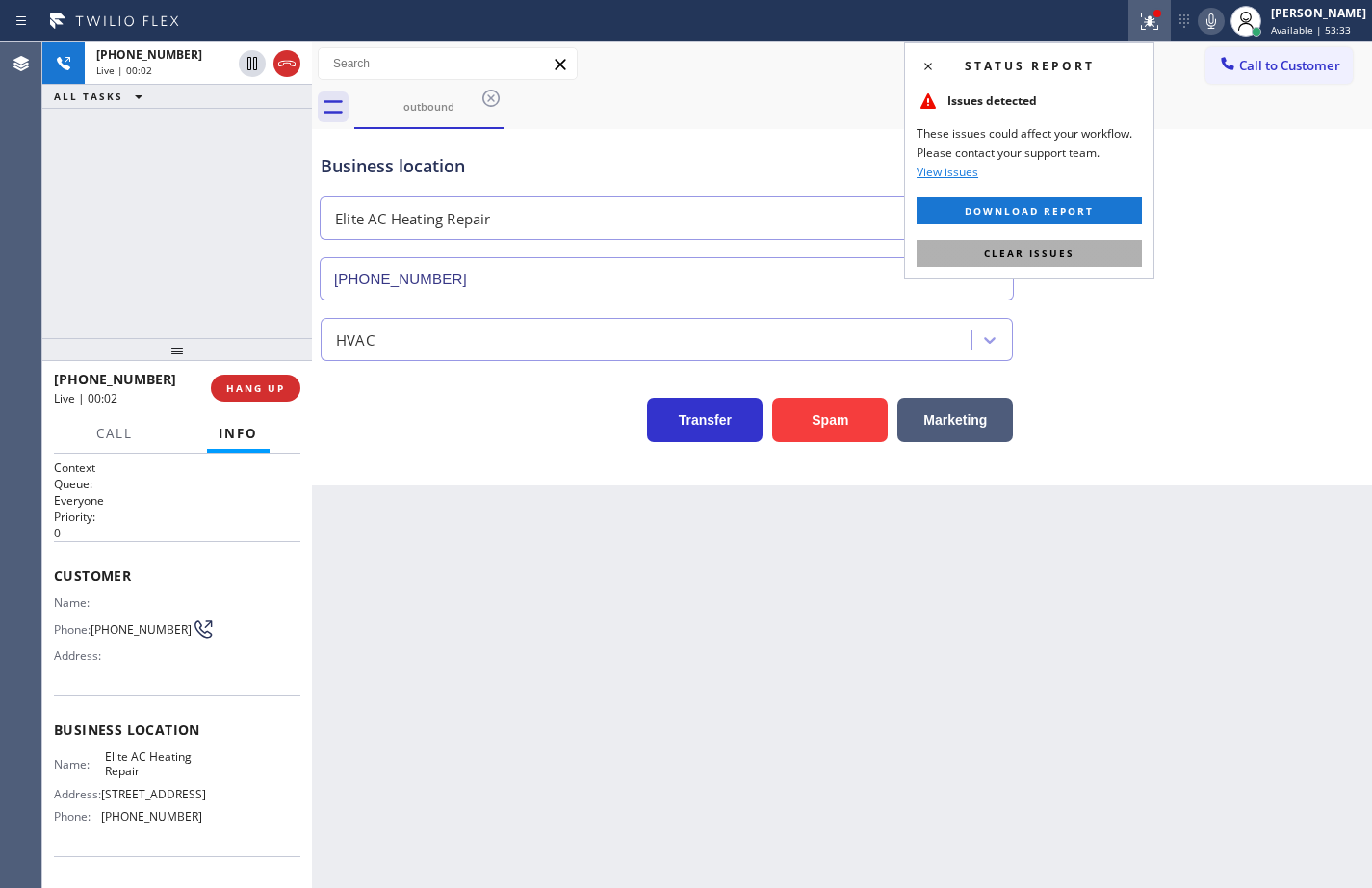
click at [1068, 250] on span "Clear issues" at bounding box center [1029, 253] width 91 height 13
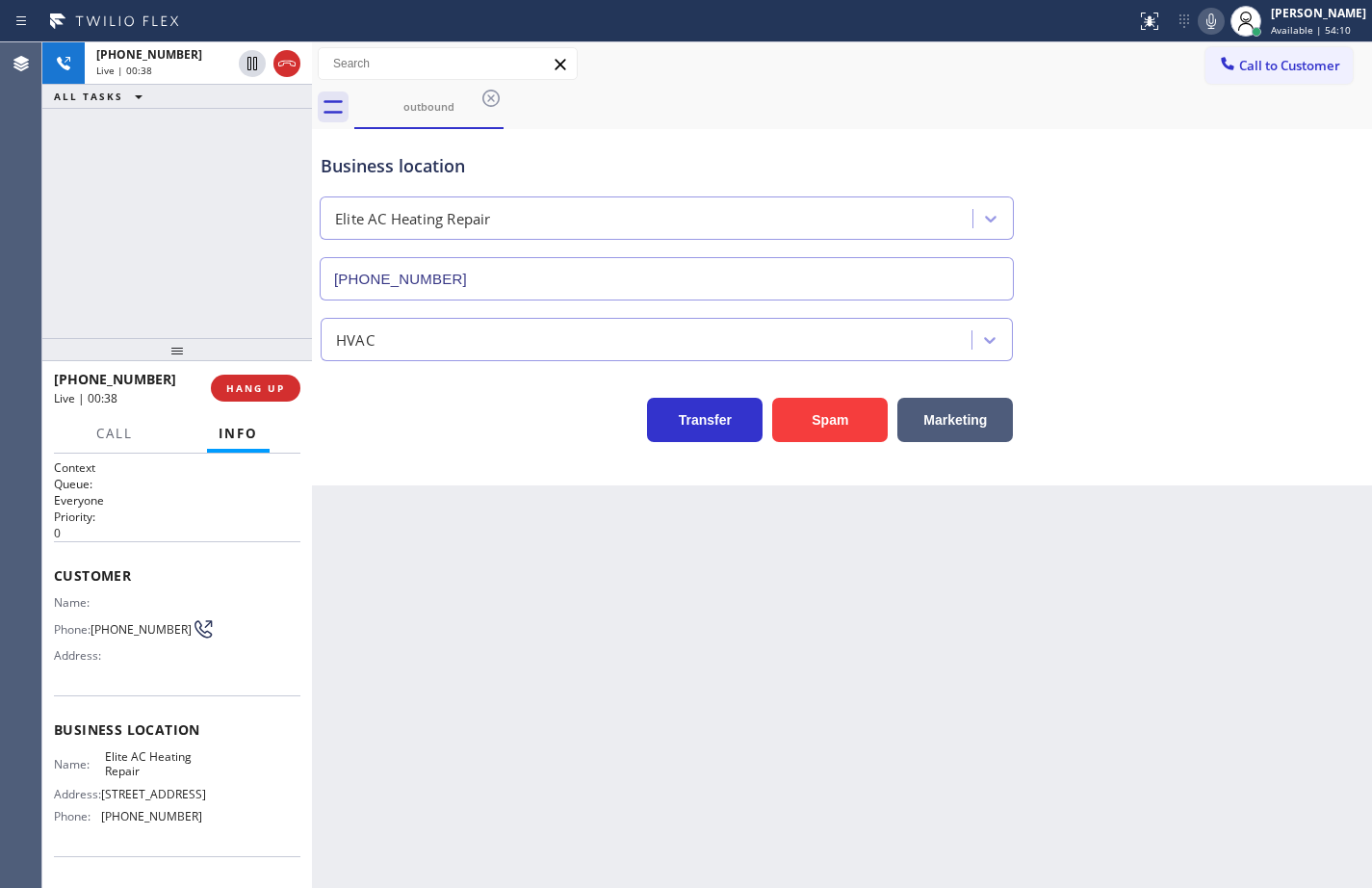
click at [1202, 28] on icon at bounding box center [1211, 21] width 23 height 23
click at [1201, 19] on icon at bounding box center [1211, 21] width 23 height 23
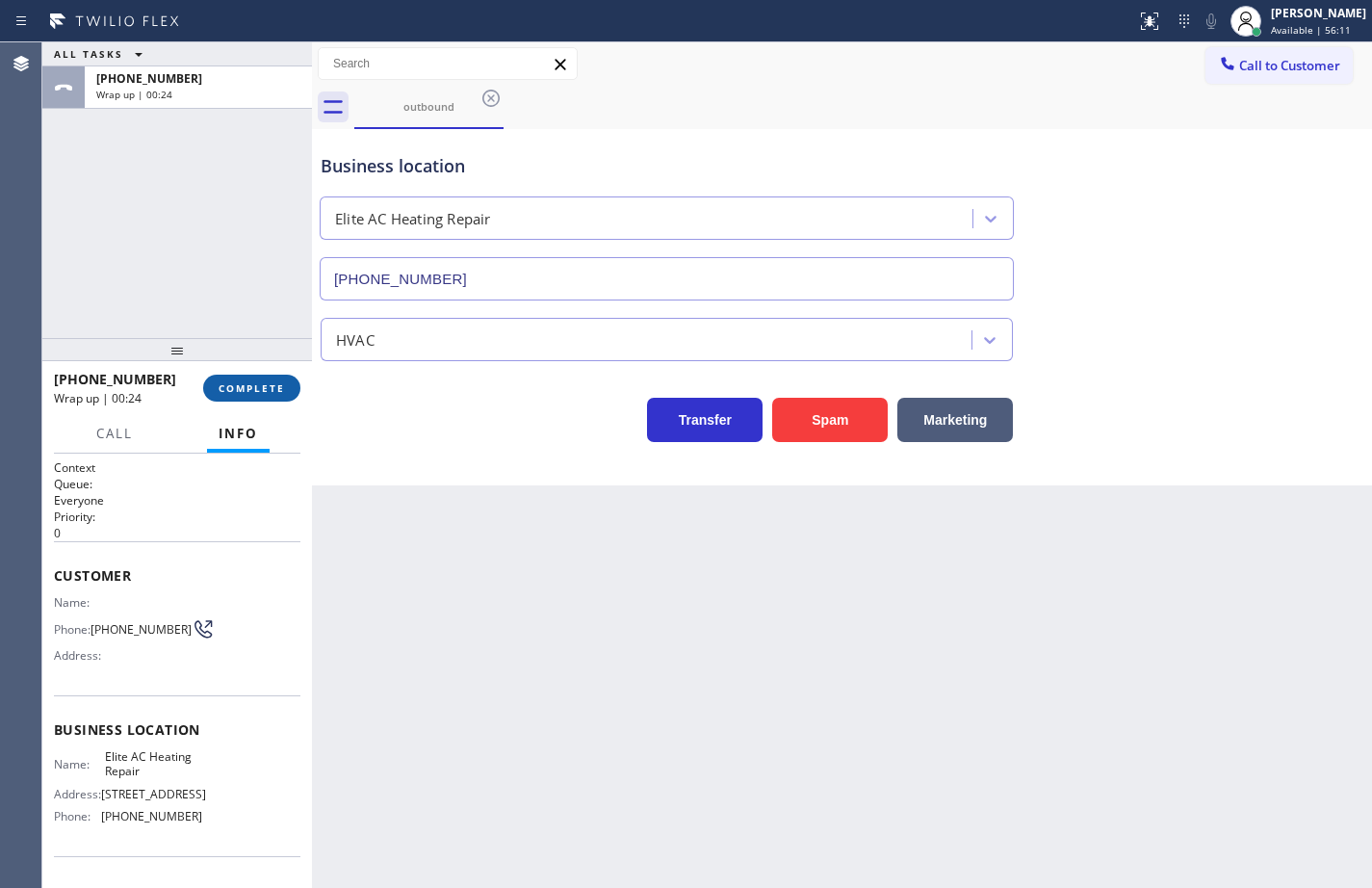
click at [282, 387] on span "COMPLETE" at bounding box center [252, 388] width 67 height 13
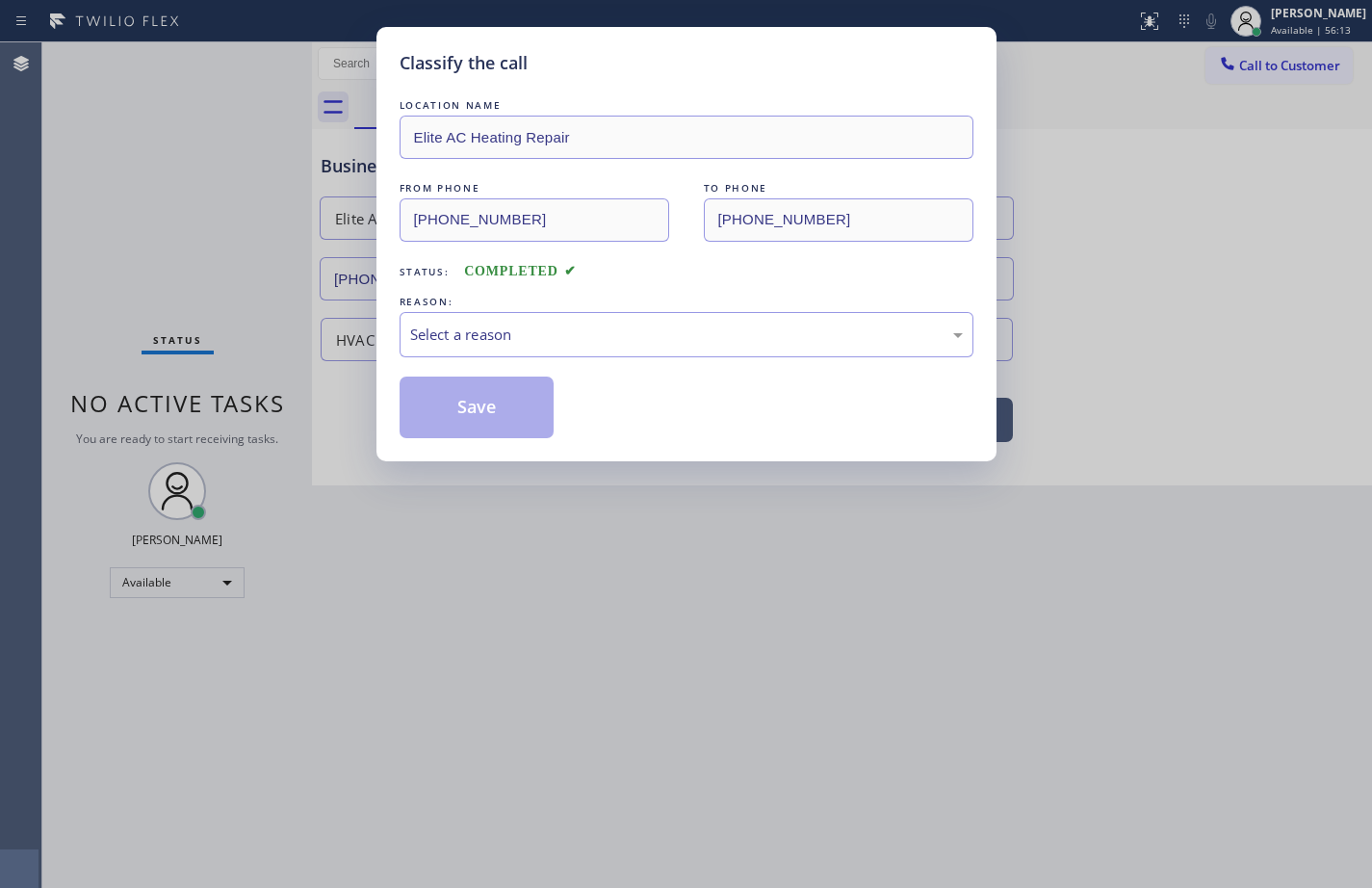
click at [458, 333] on div "Select a reason" at bounding box center [686, 335] width 553 height 22
click at [490, 411] on button "Save" at bounding box center [477, 408] width 155 height 62
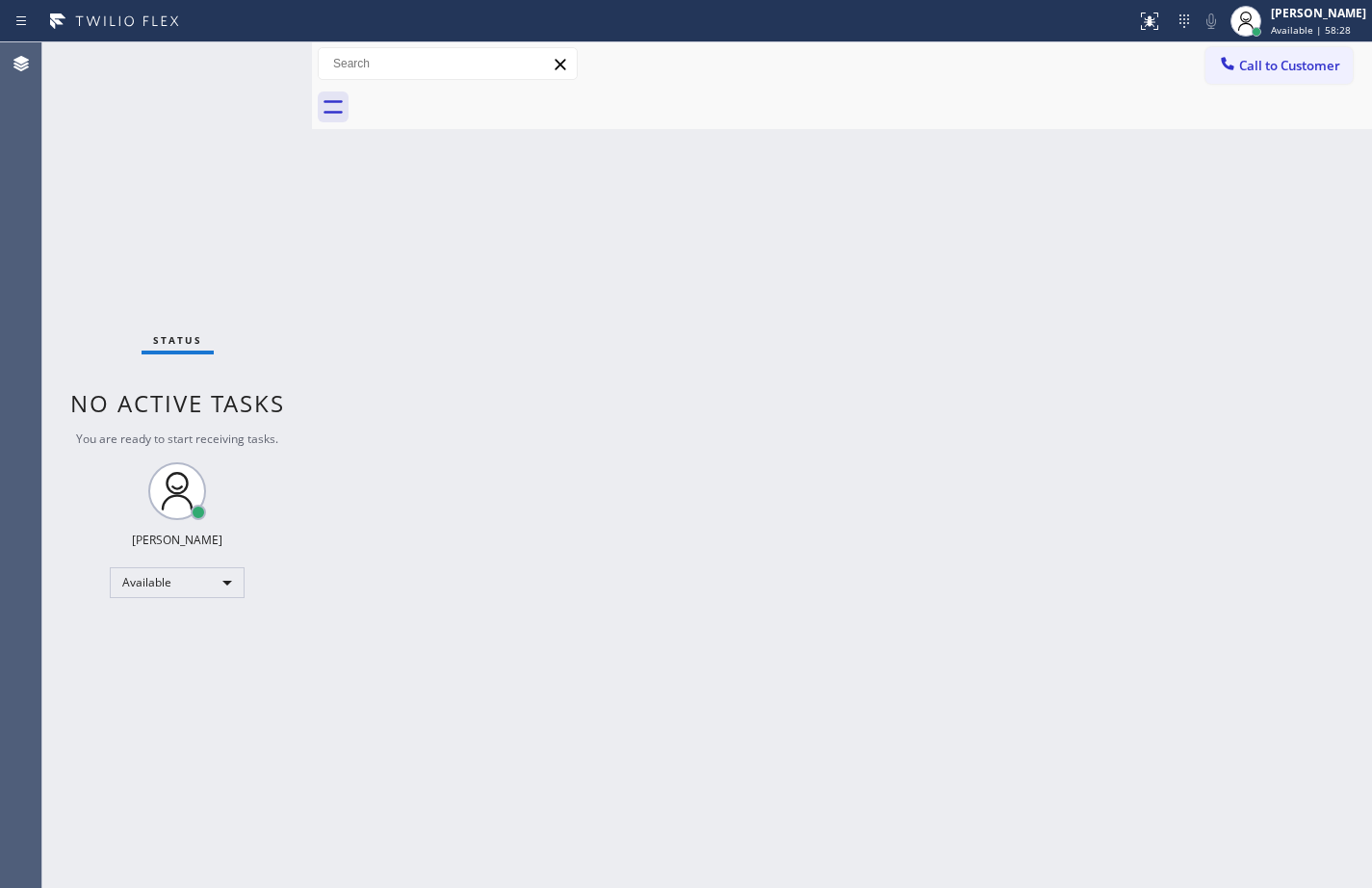
click at [931, 203] on div "Back to Dashboard Change Sender ID Customers Technicians Select a contact Outbo…" at bounding box center [841, 464] width 1060 height 845
click at [1315, 18] on div "[PERSON_NAME]" at bounding box center [1318, 13] width 95 height 16
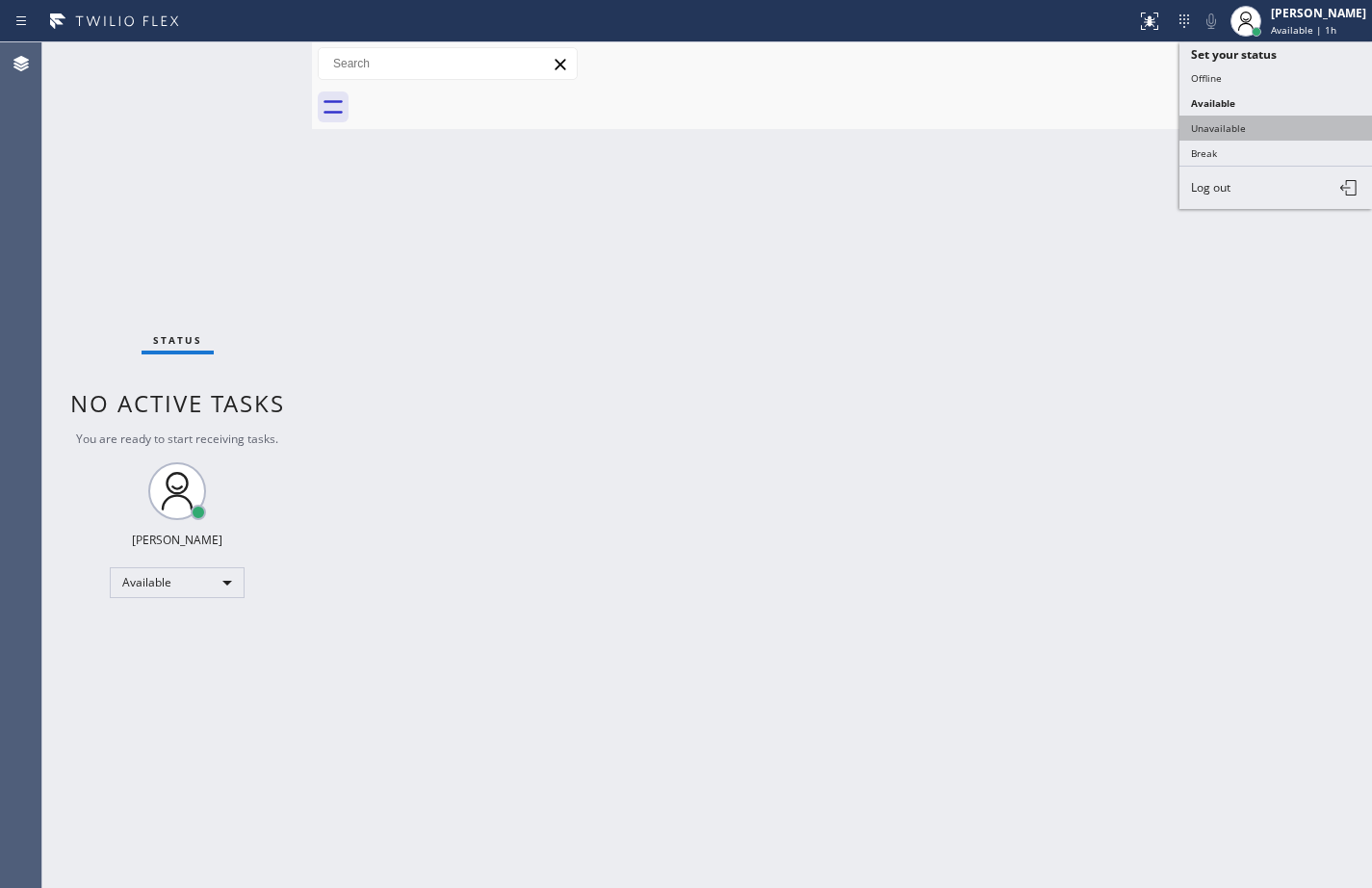
click at [1250, 139] on button "Unavailable" at bounding box center [1276, 128] width 193 height 25
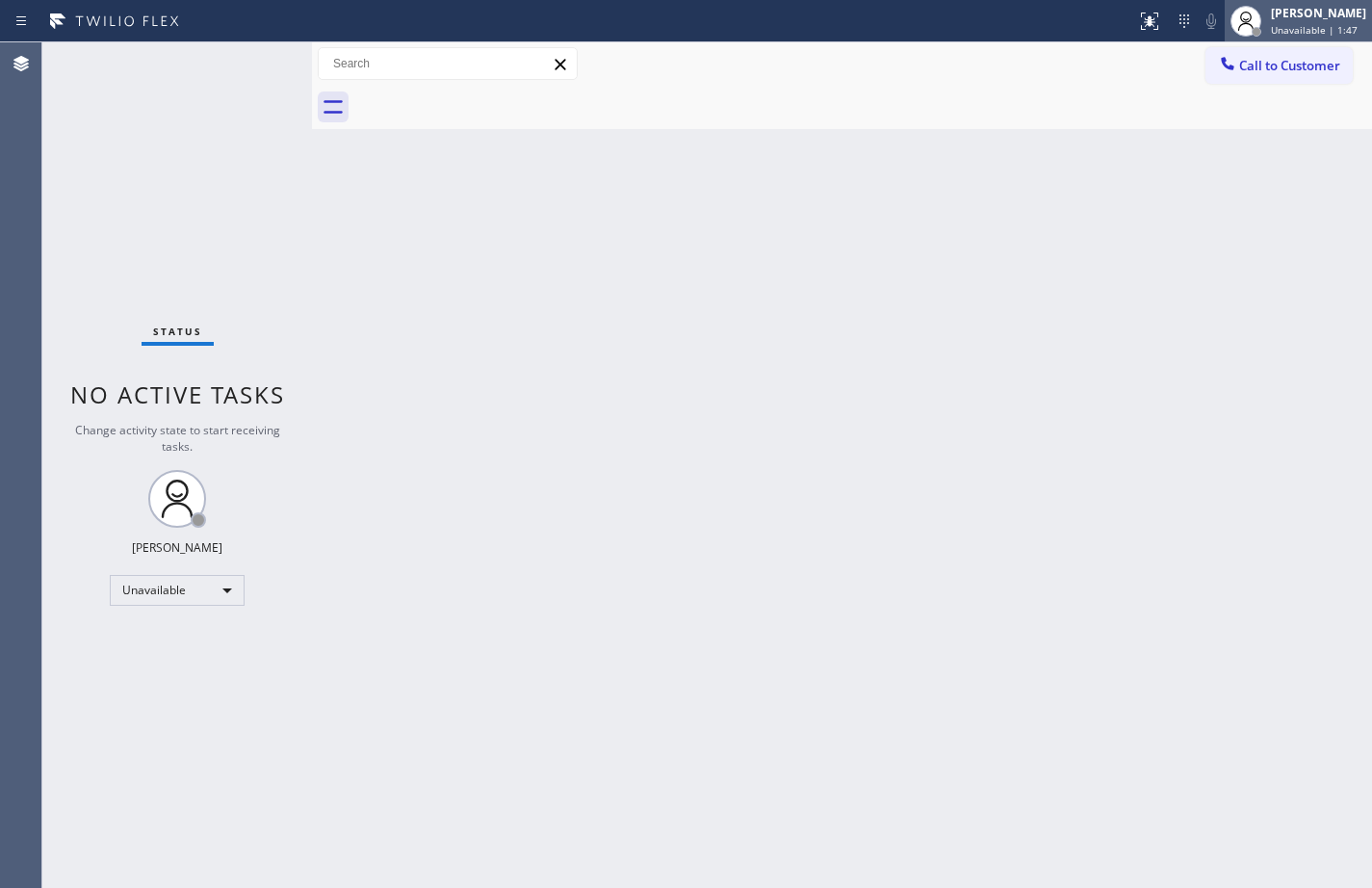
click at [1297, 37] on div "[PERSON_NAME] Unavailable | 1:47" at bounding box center [1319, 21] width 105 height 34
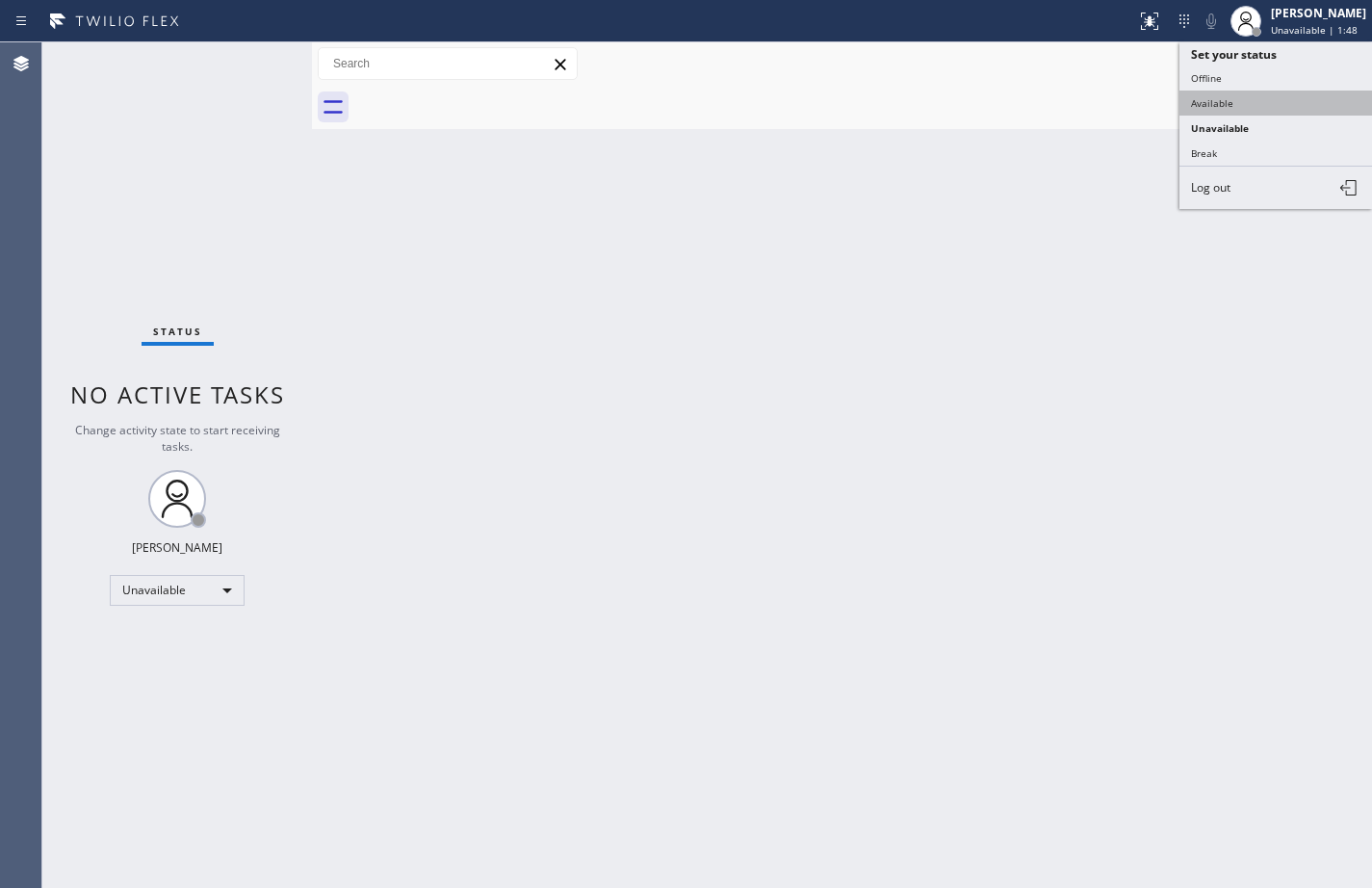
click at [1268, 91] on button "Available" at bounding box center [1276, 103] width 193 height 25
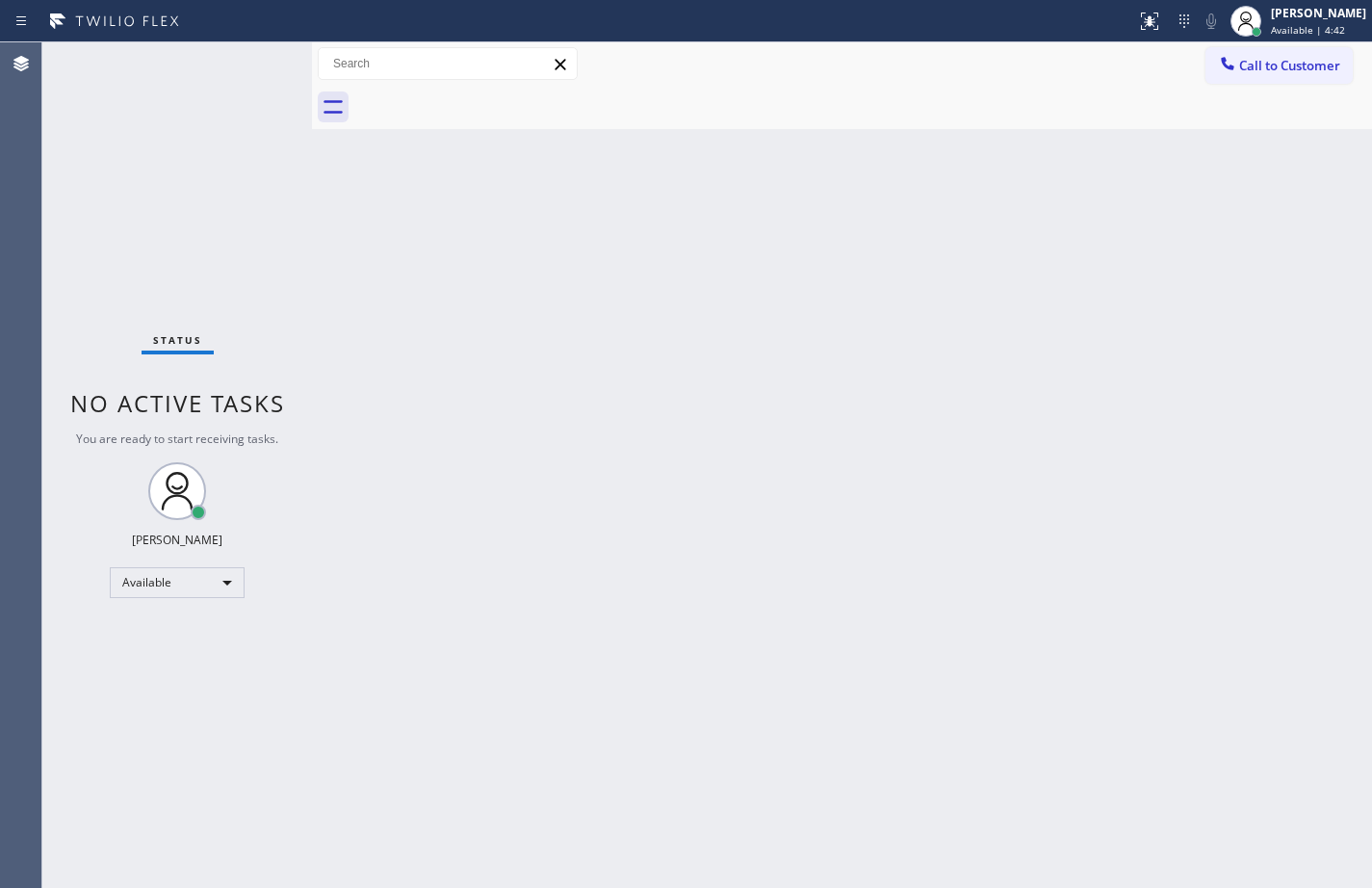
click at [1324, 272] on div "Back to Dashboard Change Sender ID Customers Technicians Select a contact Outbo…" at bounding box center [841, 464] width 1060 height 845
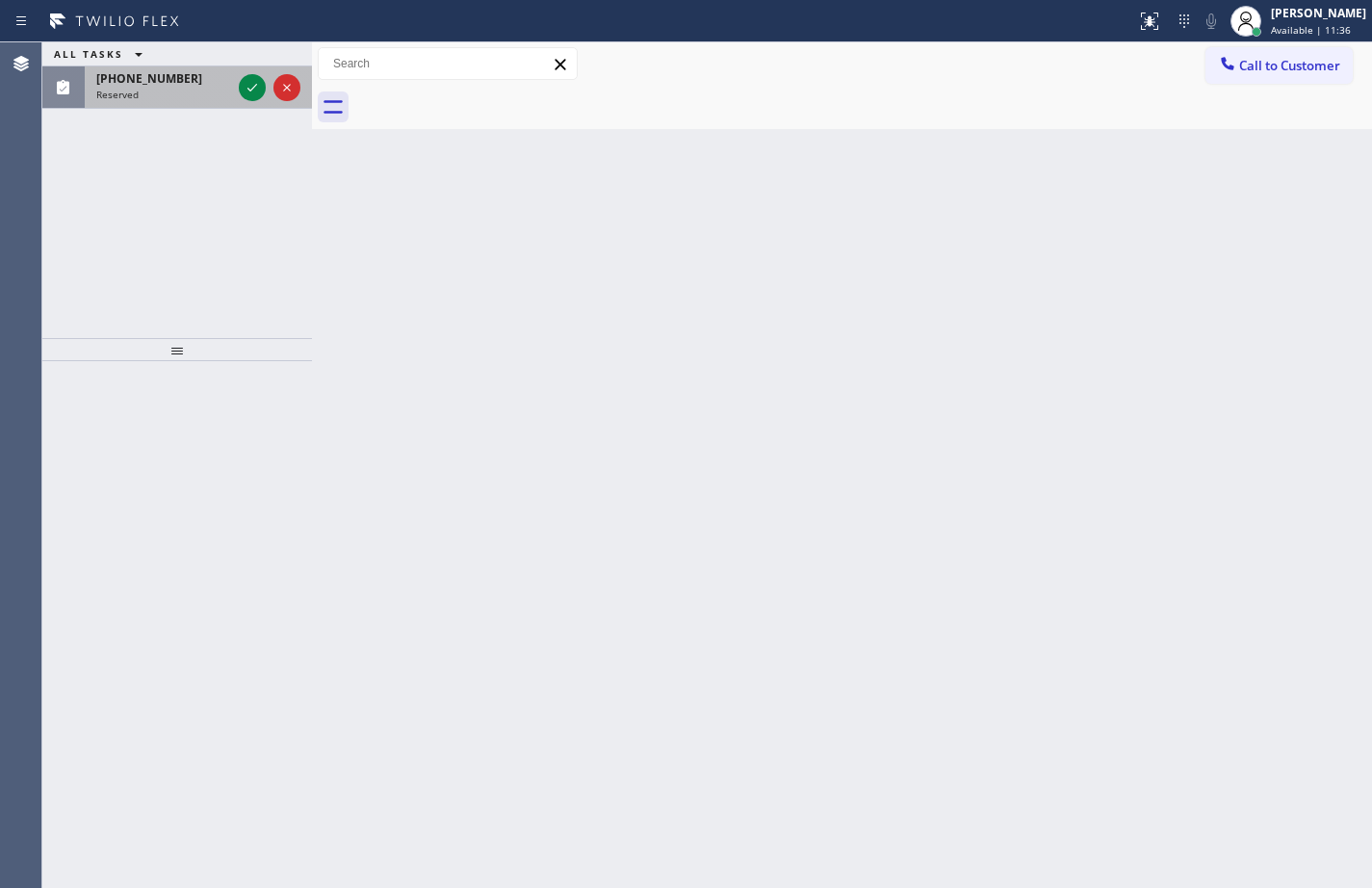
click at [140, 92] on div "Reserved" at bounding box center [163, 94] width 135 height 13
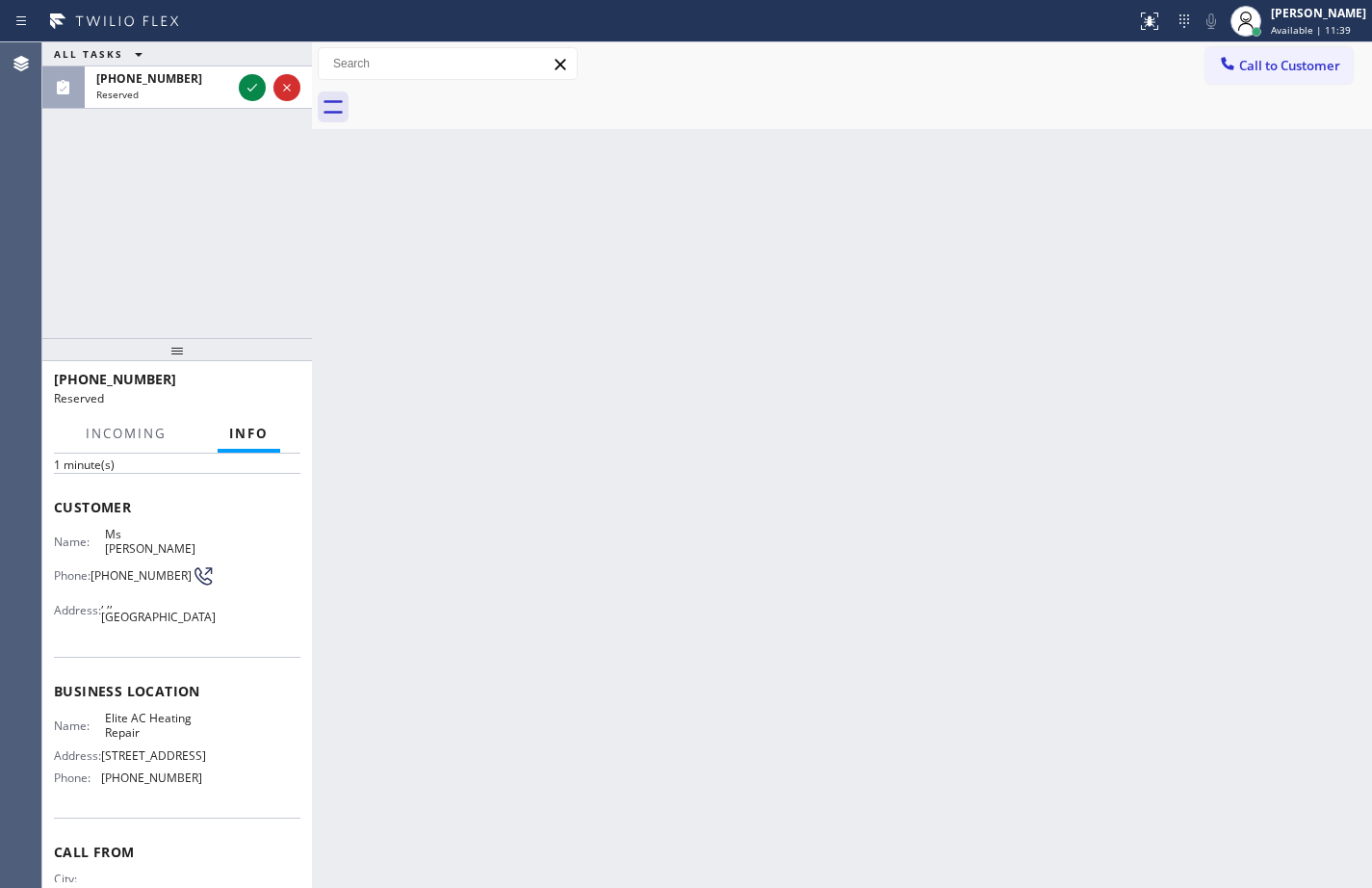
scroll to position [174, 0]
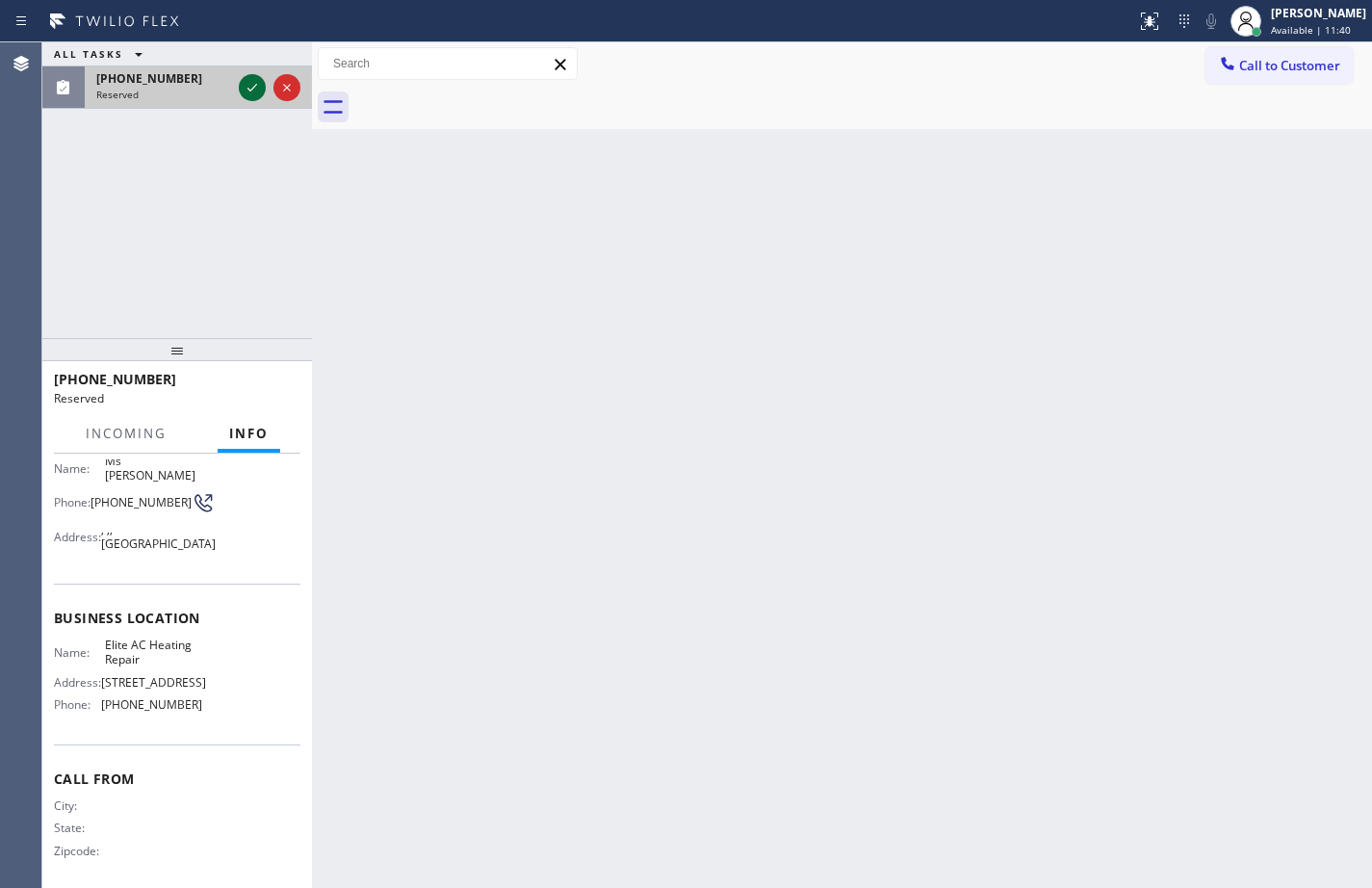
click at [255, 79] on icon at bounding box center [252, 87] width 23 height 23
click at [292, 387] on button "COMPLETE" at bounding box center [251, 388] width 97 height 27
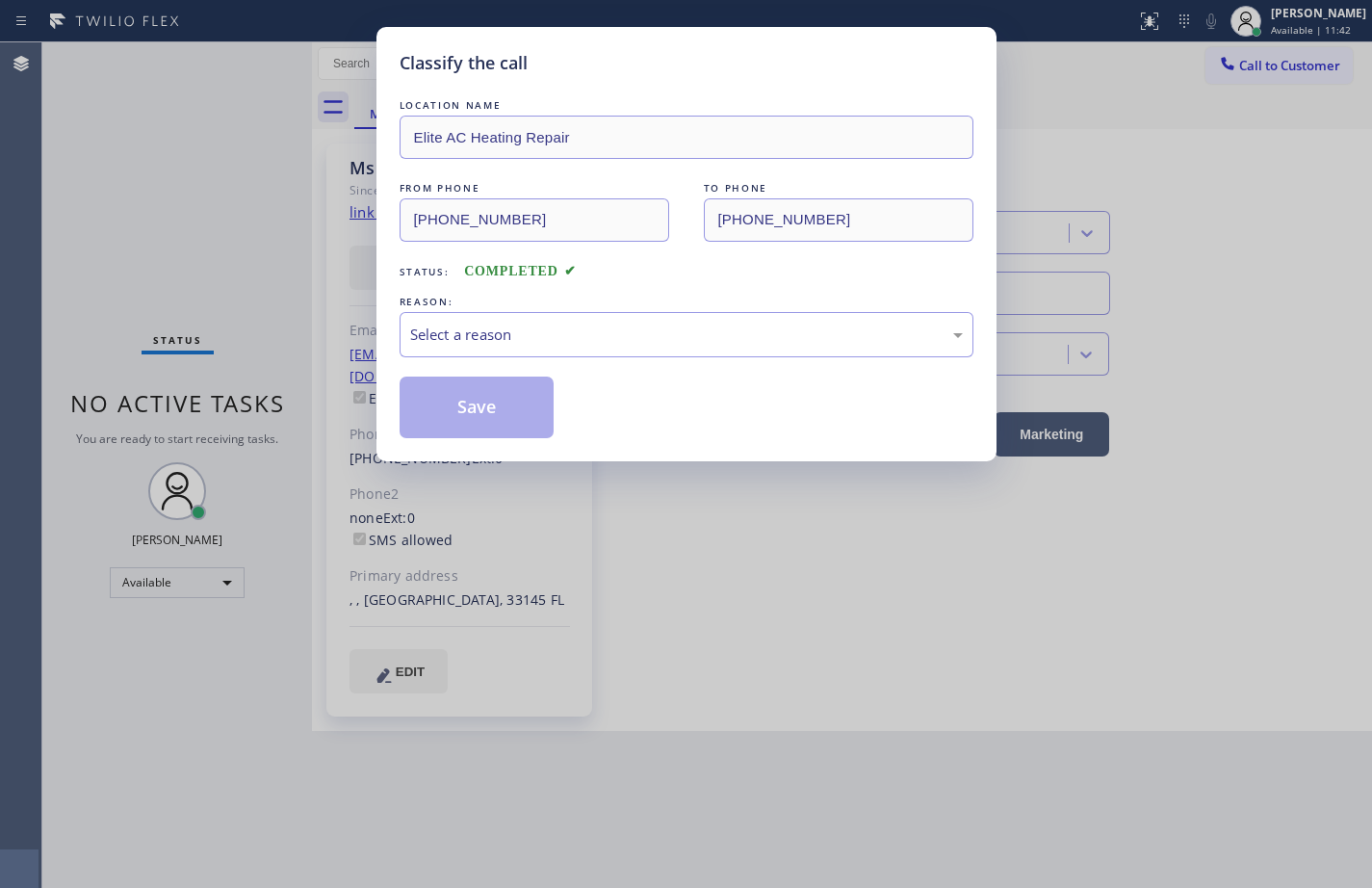
type input "[PHONE_NUMBER]"
click at [548, 342] on div "Select a reason" at bounding box center [686, 335] width 553 height 22
click at [529, 415] on button "Save" at bounding box center [477, 408] width 155 height 62
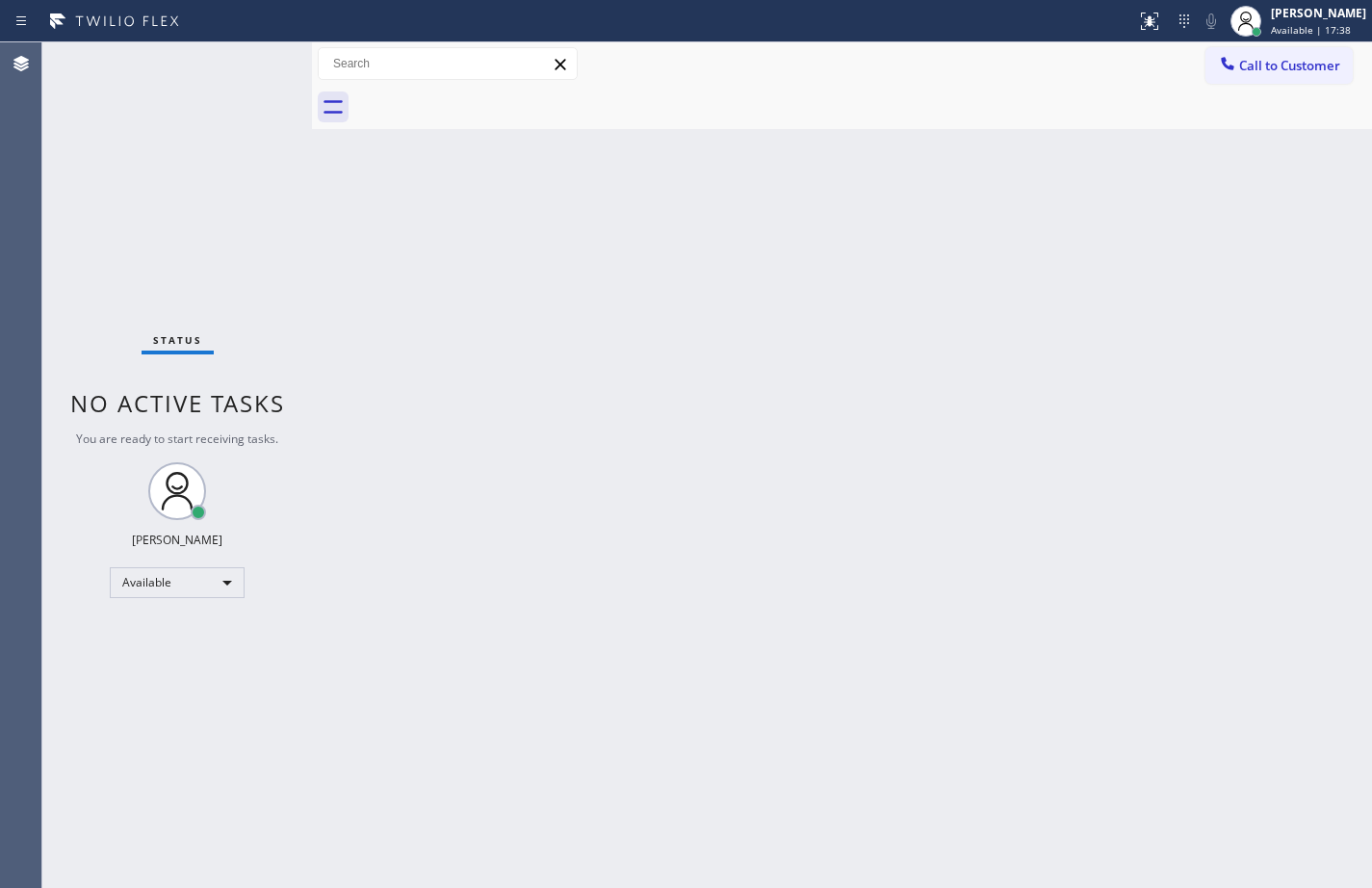
click at [849, 472] on div "Back to Dashboard Change Sender ID Customers Technicians Select a contact Outbo…" at bounding box center [841, 464] width 1060 height 845
